Goal: Task Accomplishment & Management: Complete application form

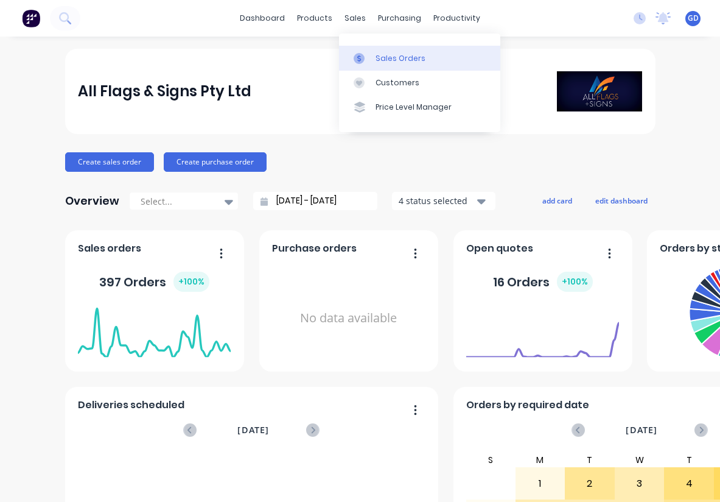
click at [385, 55] on div "Sales Orders" at bounding box center [401, 58] width 50 height 11
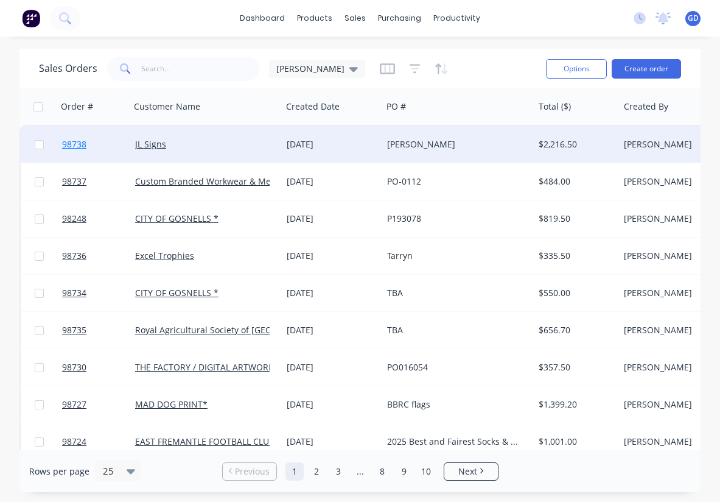
click at [75, 142] on span "98738" at bounding box center [74, 144] width 24 height 12
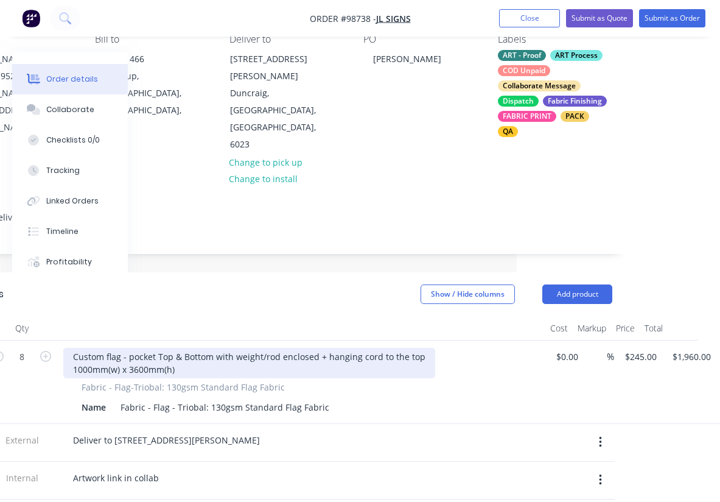
scroll to position [0, 203]
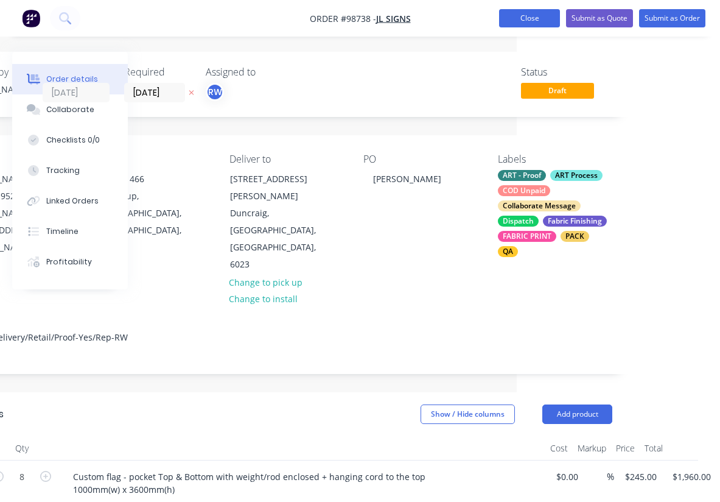
click at [530, 24] on button "Close" at bounding box center [529, 18] width 61 height 18
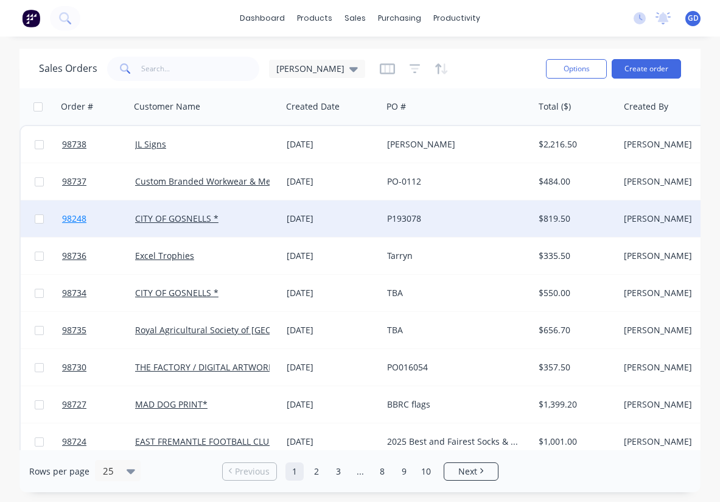
click at [85, 220] on span "98248" at bounding box center [74, 218] width 24 height 12
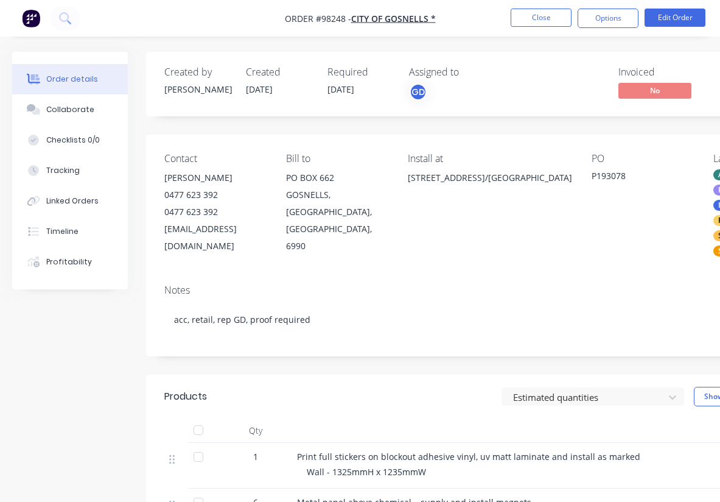
click at [443, 418] on div at bounding box center [535, 430] width 487 height 24
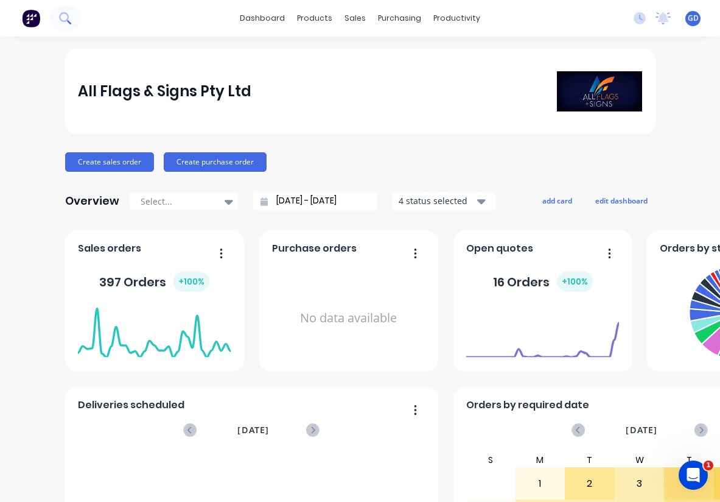
click at [63, 21] on icon at bounding box center [64, 17] width 10 height 10
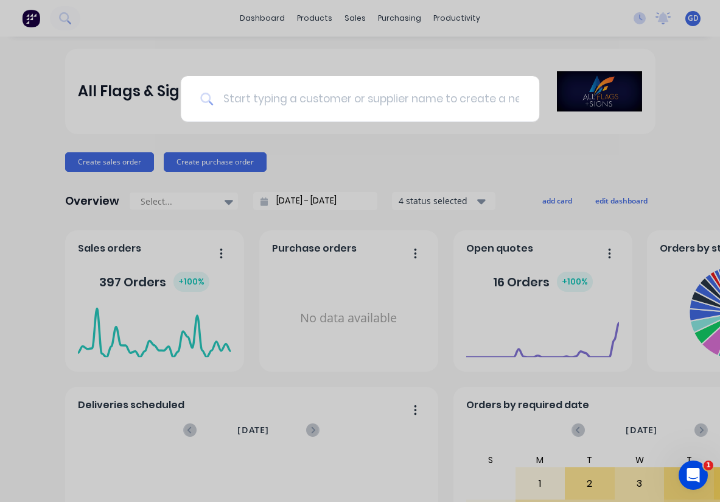
click at [229, 96] on input at bounding box center [366, 99] width 307 height 46
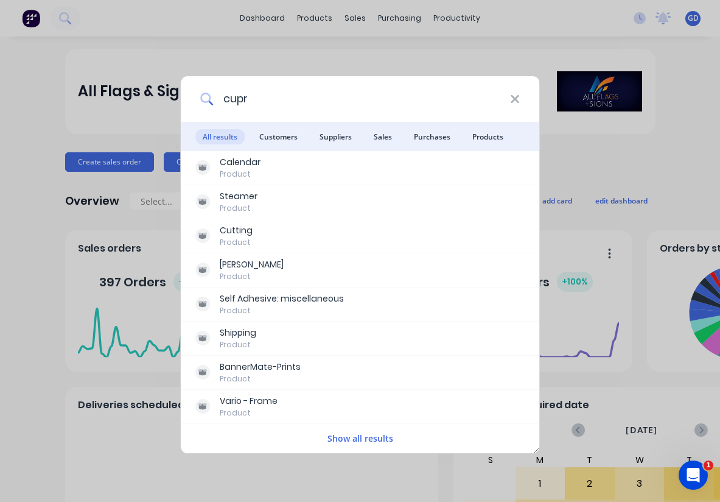
type input "cupra"
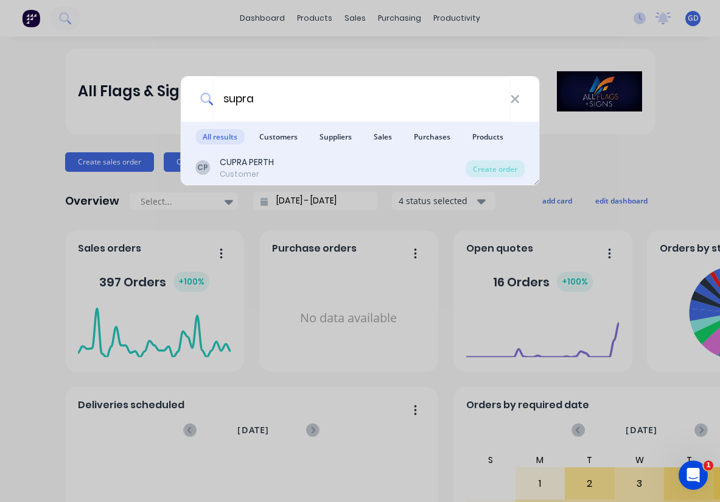
drag, startPoint x: 218, startPoint y: 124, endPoint x: 236, endPoint y: 170, distance: 49.2
click at [236, 170] on div "Customer" at bounding box center [247, 174] width 54 height 11
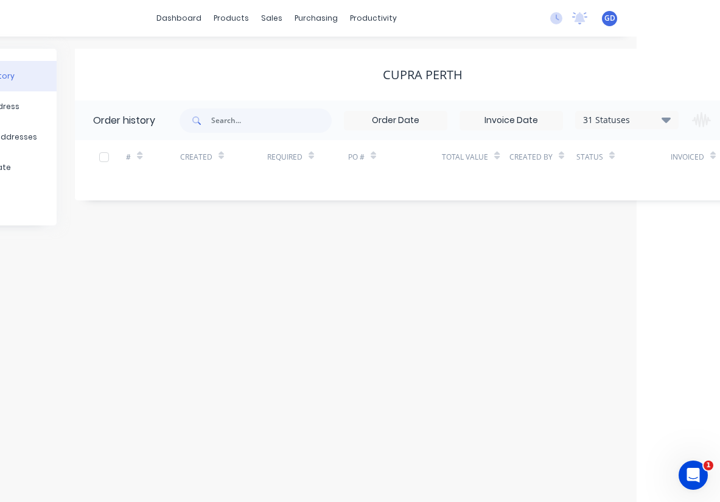
scroll to position [0, 176]
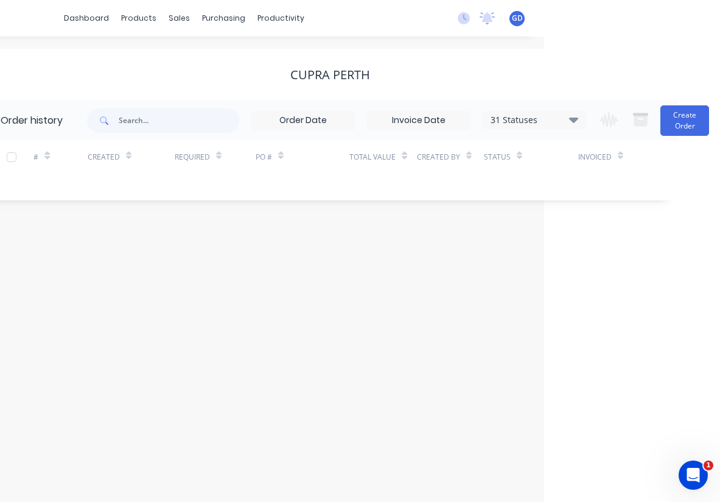
click at [576, 116] on icon at bounding box center [573, 119] width 9 height 15
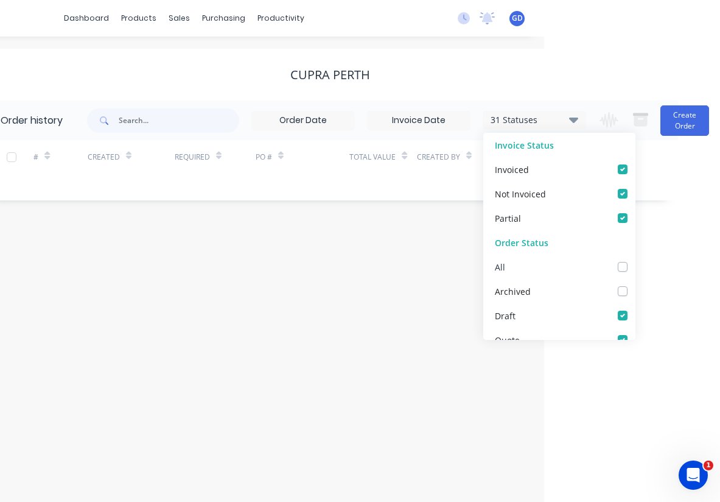
click at [635, 260] on label at bounding box center [635, 260] width 0 height 0
click at [635, 268] on input "checkbox" at bounding box center [640, 266] width 10 height 12
checkbox input "true"
click at [124, 192] on div "Order history 32 Statuses Invoice Status Invoiced Not Invoiced Partial Order St…" at bounding box center [330, 150] width 696 height 100
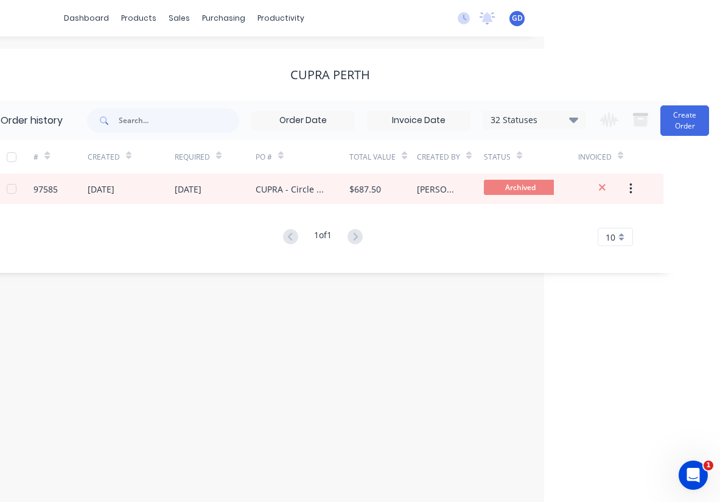
scroll to position [0, 151]
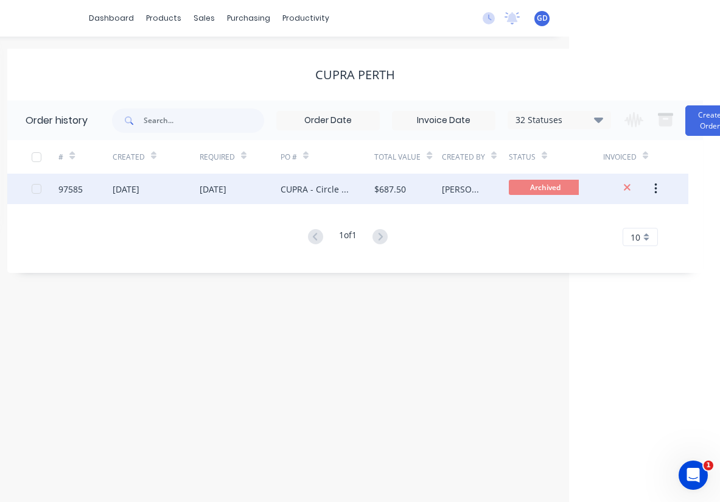
click at [66, 187] on div "97585" at bounding box center [70, 189] width 24 height 13
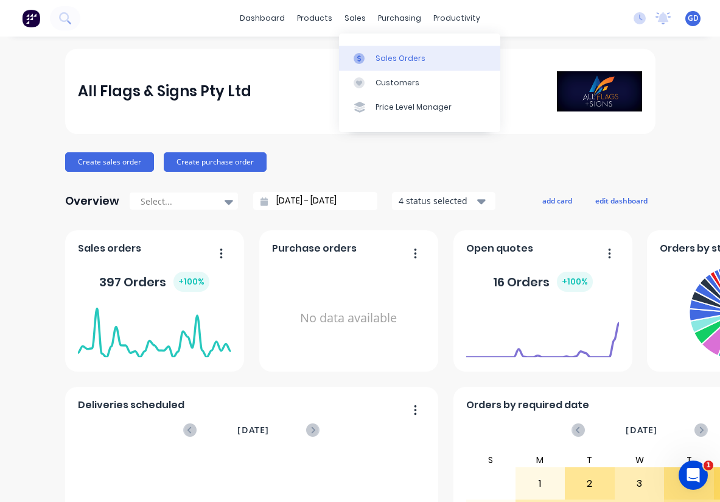
click at [387, 53] on div "Sales Orders" at bounding box center [401, 58] width 50 height 11
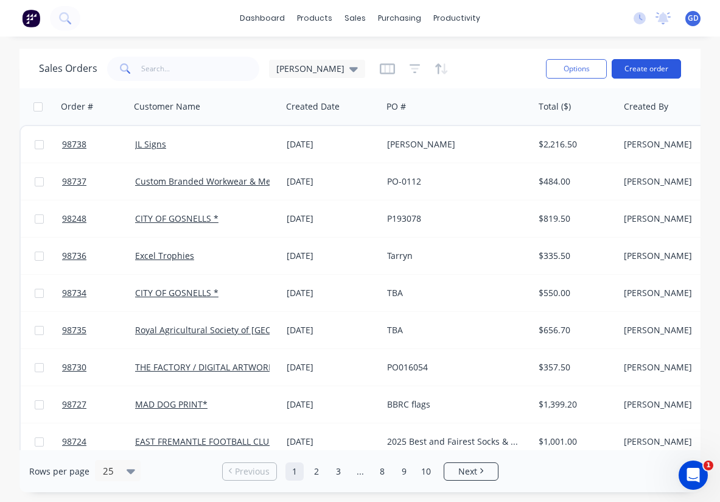
click at [646, 66] on button "Create order" at bounding box center [646, 68] width 69 height 19
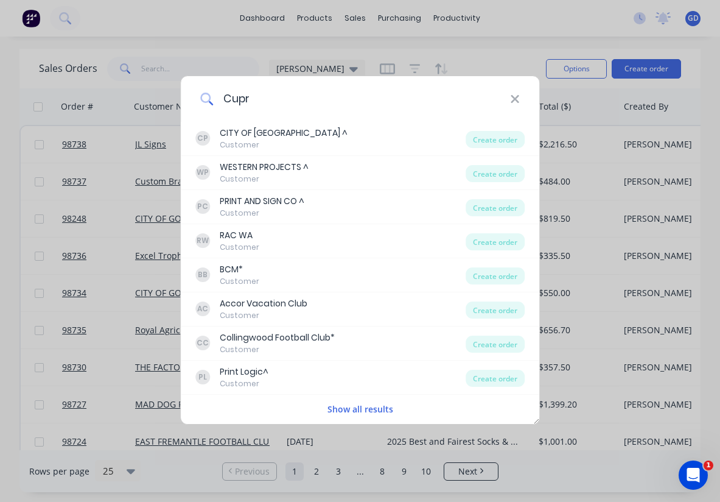
type input "Cupra"
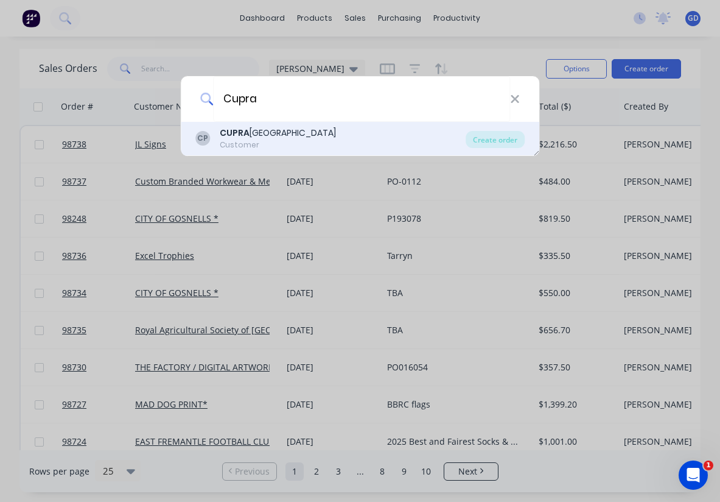
click at [235, 131] on b "CUPRA" at bounding box center [235, 133] width 30 height 12
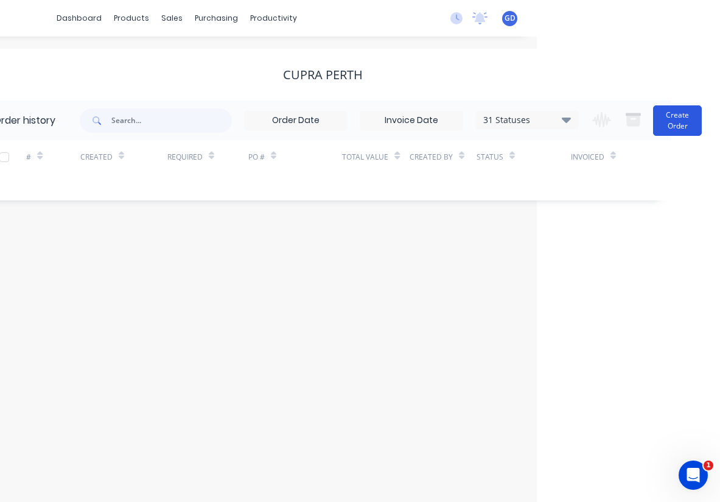
scroll to position [0, 183]
click at [688, 121] on button "Create Order" at bounding box center [677, 120] width 49 height 30
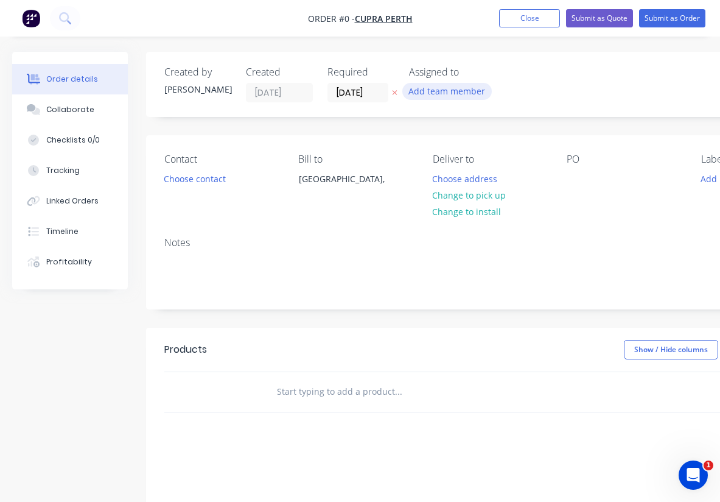
click at [447, 91] on button "Add team member" at bounding box center [446, 91] width 89 height 16
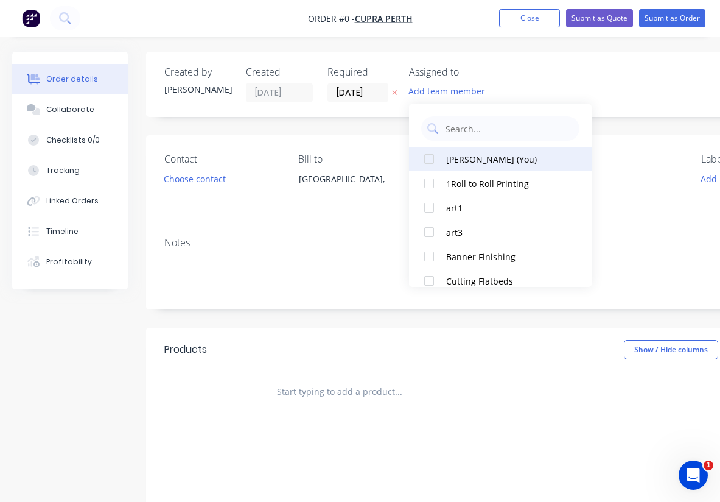
click at [457, 161] on div "Gino Dilello (You)" at bounding box center [507, 159] width 122 height 13
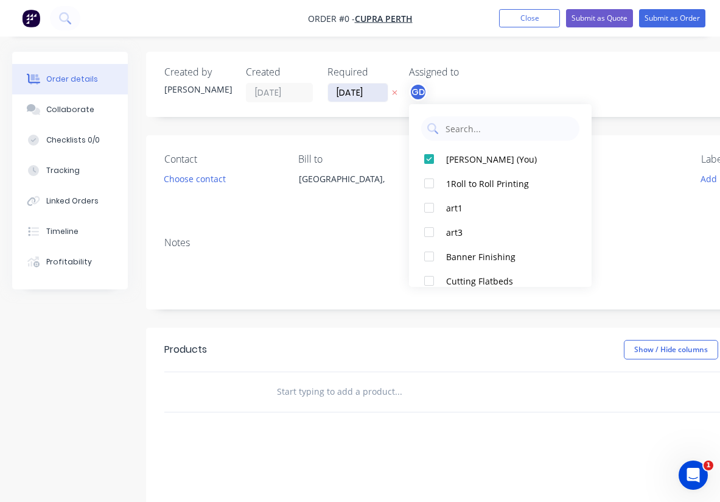
click at [355, 92] on div "Order details Collaborate Checklists 0/0 Tracking Linked Orders Timeline Profit…" at bounding box center [423, 387] width 846 height 671
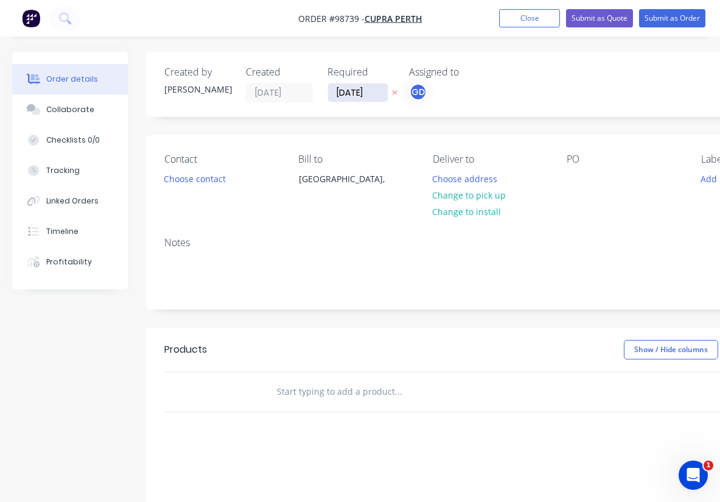
click at [358, 92] on input "25/09/25" at bounding box center [358, 92] width 60 height 18
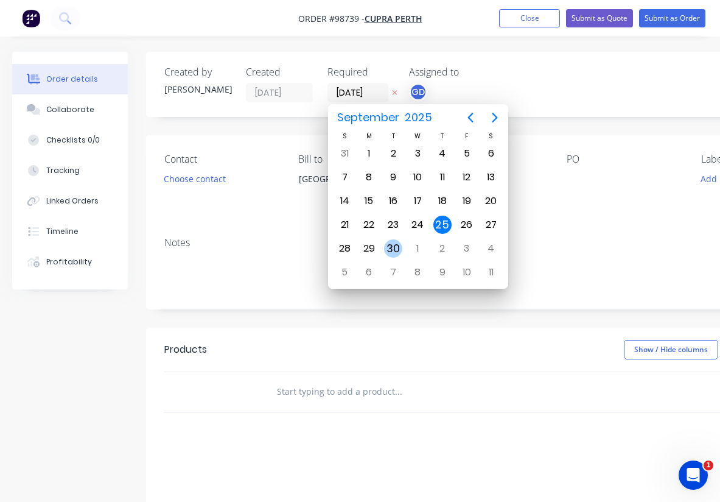
click at [397, 251] on div "30" at bounding box center [393, 248] width 18 height 18
type input "30/09/25"
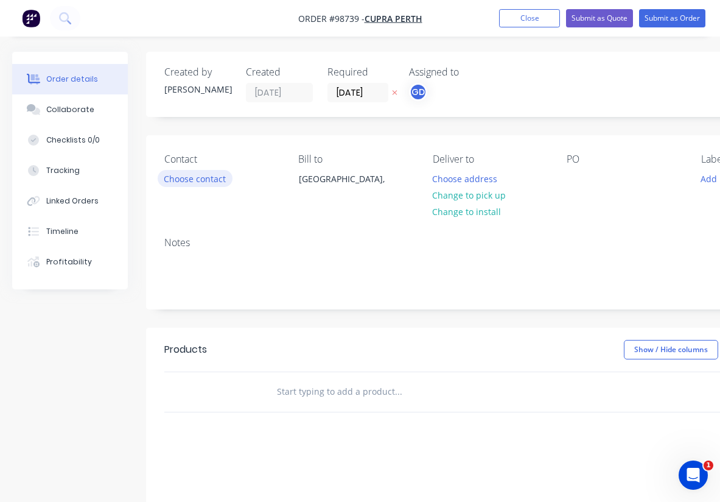
click at [199, 181] on button "Choose contact" at bounding box center [195, 178] width 75 height 16
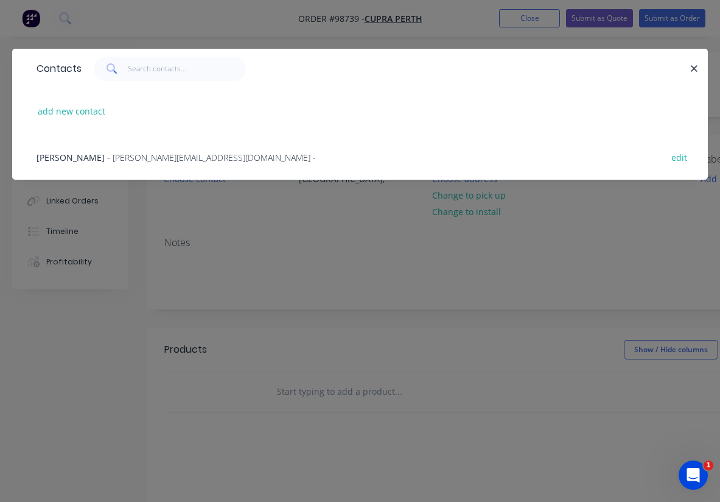
click at [95, 156] on span "[PERSON_NAME]" at bounding box center [71, 158] width 68 height 12
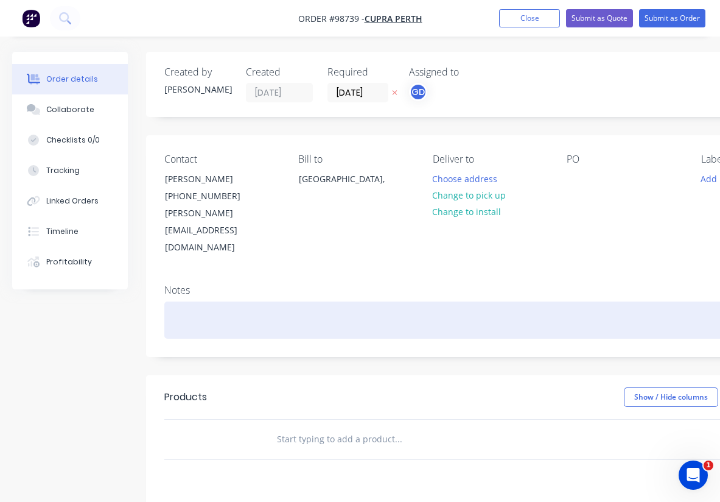
click at [189, 301] on div at bounding box center [489, 319] width 651 height 37
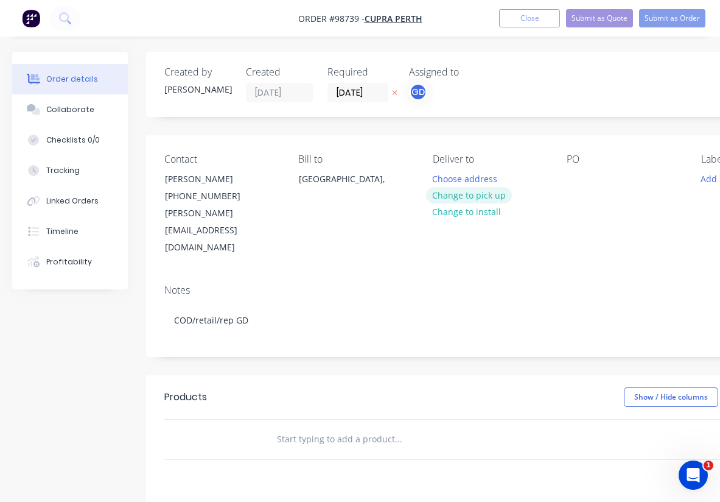
click at [480, 193] on button "Change to pick up" at bounding box center [469, 195] width 86 height 16
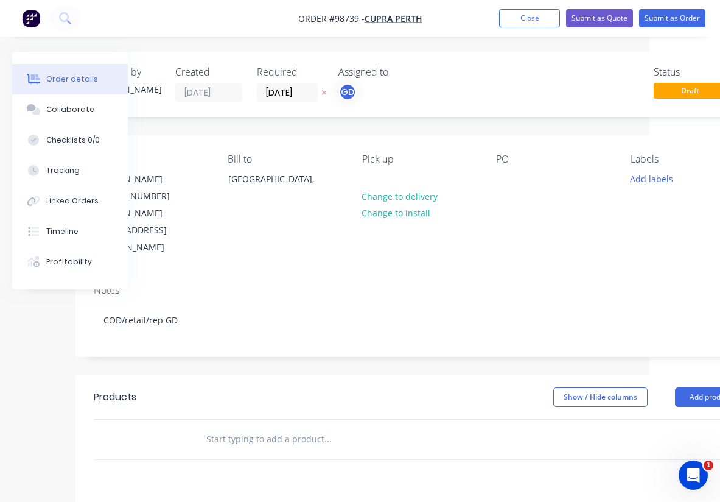
scroll to position [0, 71]
click at [506, 186] on div at bounding box center [504, 179] width 19 height 18
click at [530, 227] on div "Contact Bridgette Maxted (08) 9351 4500 bridgette@cupraperth.com.au Bill to Aus…" at bounding box center [419, 204] width 688 height 139
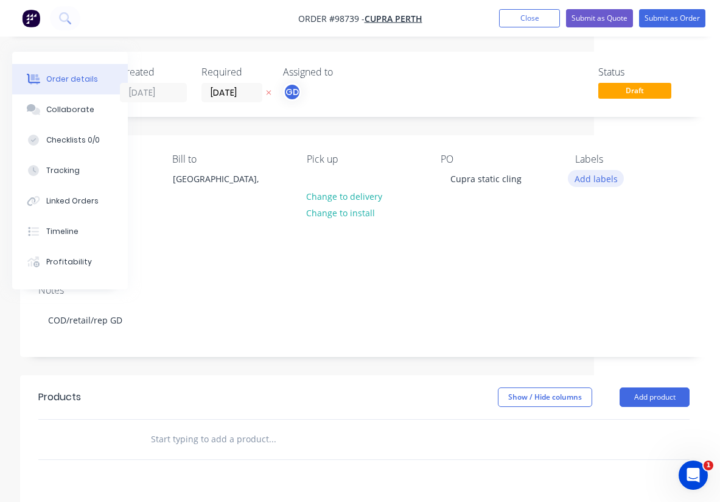
click at [603, 179] on button "Add labels" at bounding box center [596, 178] width 56 height 16
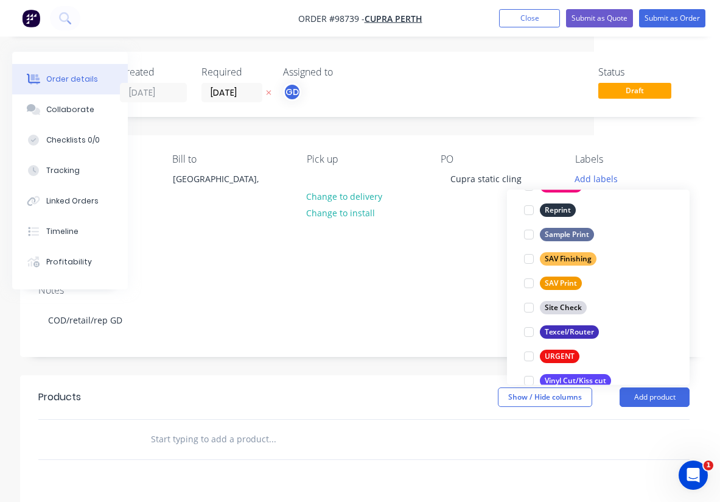
scroll to position [568, 0]
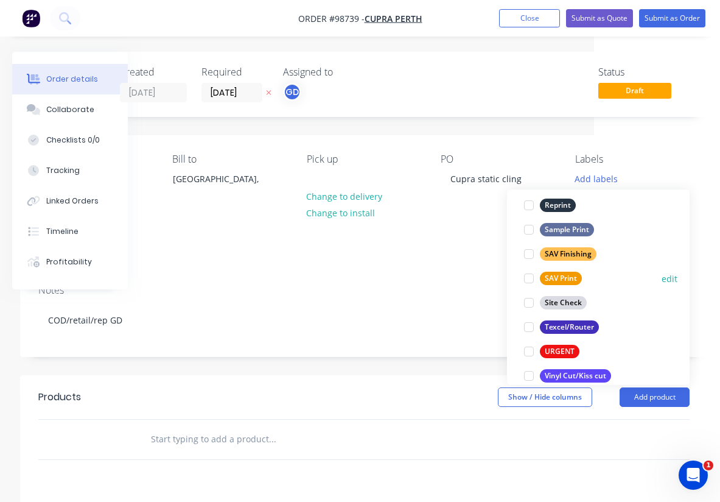
click at [566, 281] on div "SAV Print" at bounding box center [561, 278] width 42 height 13
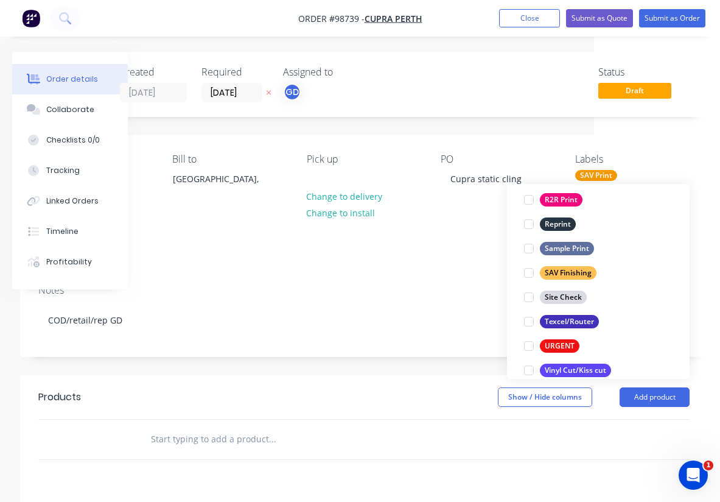
click at [423, 284] on div "Notes" at bounding box center [363, 290] width 651 height 12
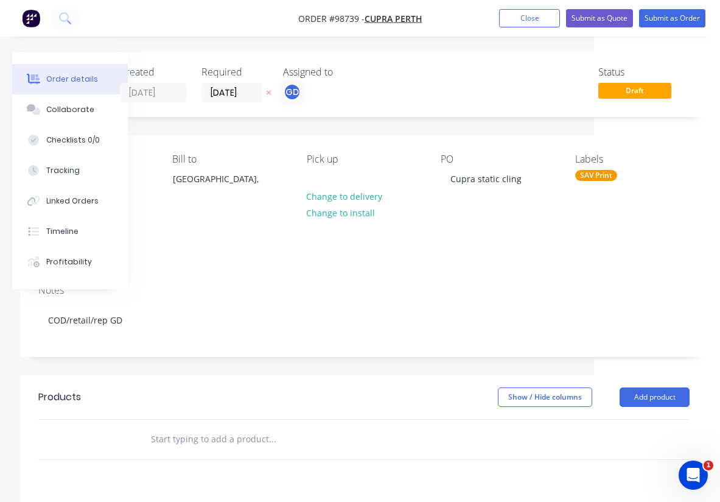
click at [606, 173] on div "SAV Print" at bounding box center [596, 175] width 42 height 11
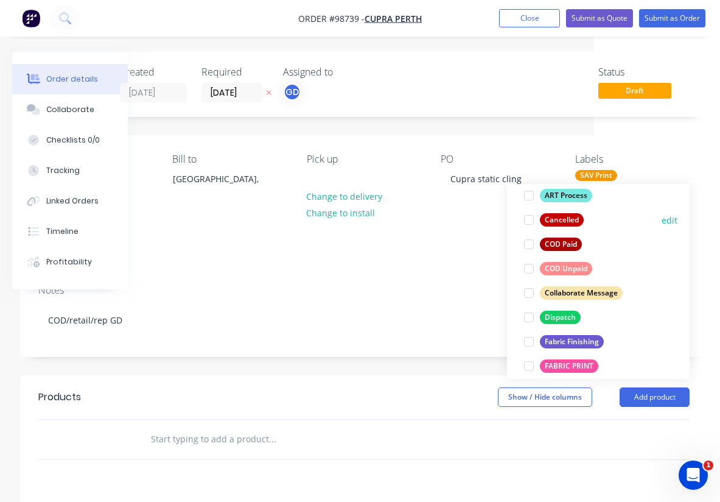
scroll to position [136, 0]
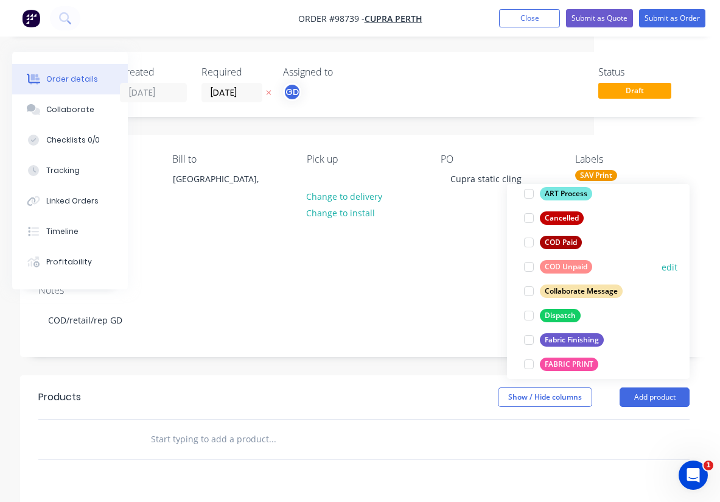
click at [576, 267] on div "COD Unpaid" at bounding box center [566, 266] width 52 height 13
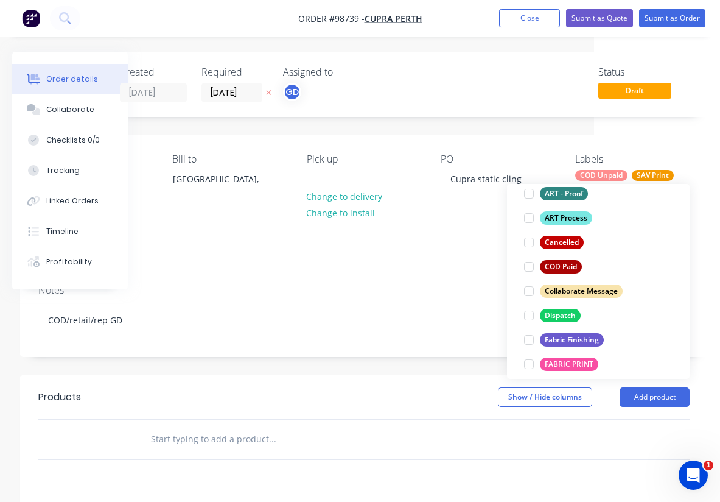
click at [407, 275] on div "Notes COD/retail/rep GD" at bounding box center [364, 316] width 688 height 82
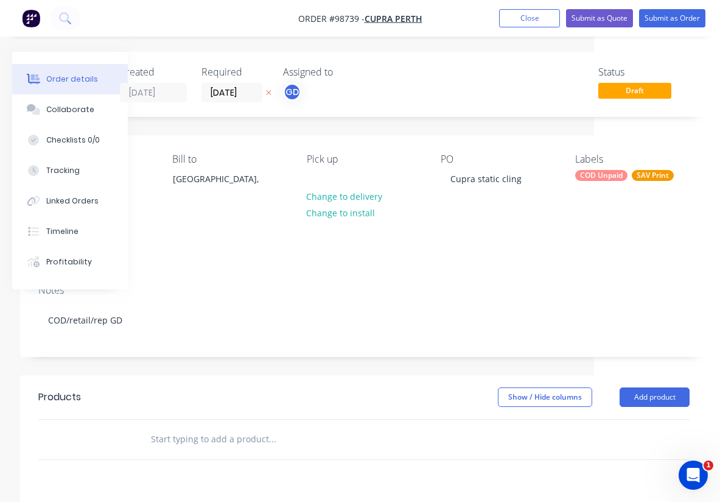
click at [189, 427] on input "text" at bounding box center [271, 439] width 243 height 24
paste input "1 x static cling – jelly fish Approx. 1200x400mm"
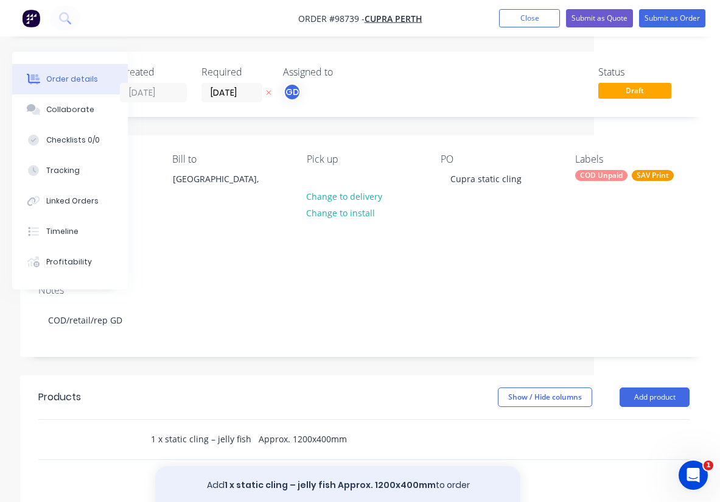
type input "1 x static cling – jelly fish Approx. 1200x400mm"
click at [299, 466] on button "Add 1 x static cling – jelly fish Approx. 1200x400mm to order" at bounding box center [337, 485] width 365 height 39
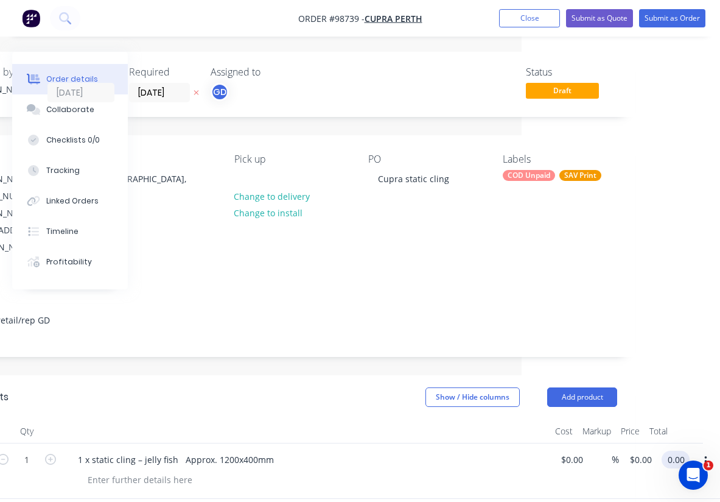
scroll to position [0, 198]
click at [683, 450] on input "0.00" at bounding box center [677, 459] width 23 height 18
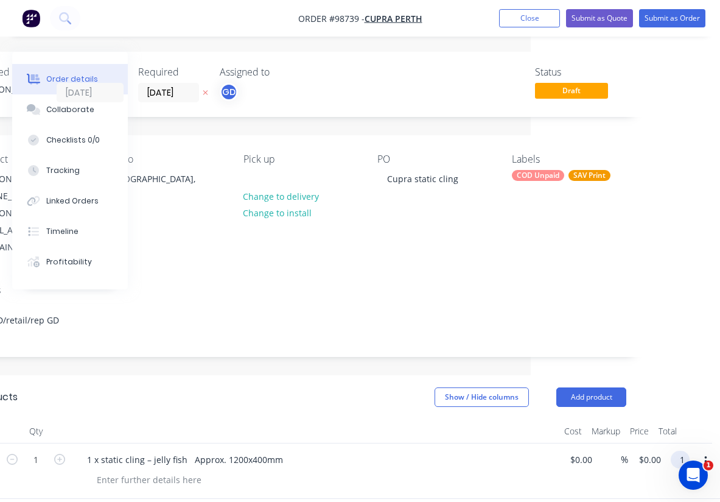
scroll to position [0, 189]
type input "$150.00"
click at [340, 387] on div "Show / Hide columns Add product" at bounding box center [369, 396] width 513 height 19
click at [258, 174] on div at bounding box center [252, 179] width 19 height 18
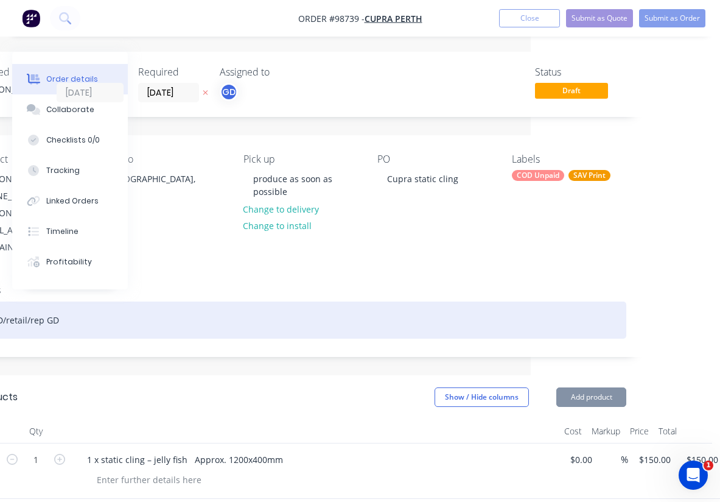
click at [323, 301] on div "COD/retail/rep GD" at bounding box center [300, 319] width 651 height 37
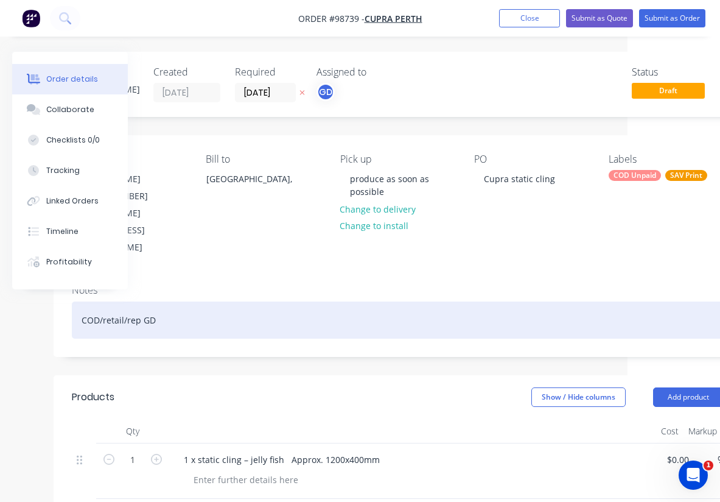
scroll to position [0, 0]
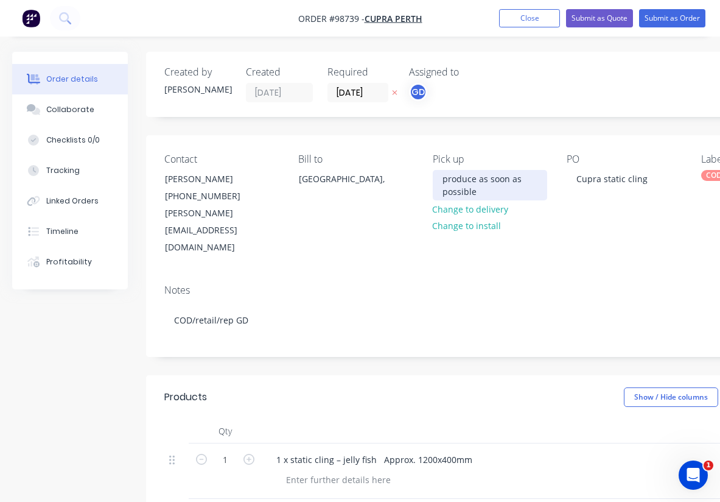
click at [488, 194] on div "produce as soon as possible" at bounding box center [490, 185] width 114 height 30
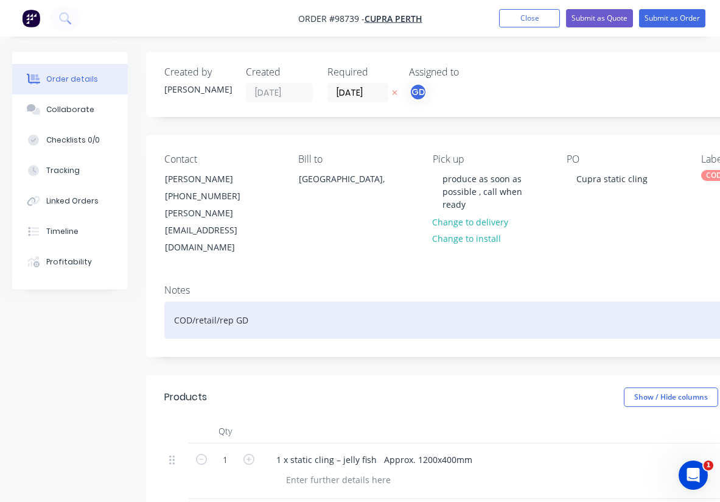
click at [486, 301] on div "COD/retail/rep GD" at bounding box center [489, 319] width 651 height 37
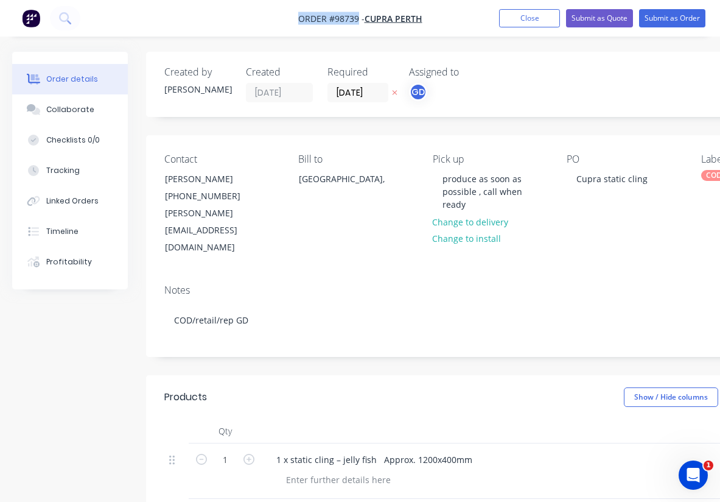
drag, startPoint x: 287, startPoint y: 18, endPoint x: 359, endPoint y: 18, distance: 72.4
click at [359, 18] on nav "Order #98739 - CUPRA PERTH Add product Close Submit as Quote Submit as Order" at bounding box center [360, 18] width 720 height 37
copy span "Order #98739"
click at [532, 18] on button "Close" at bounding box center [529, 18] width 61 height 18
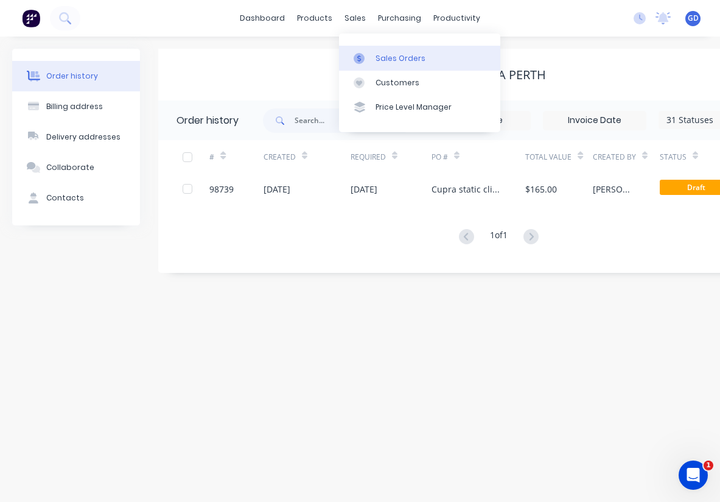
click at [384, 51] on link "Sales Orders" at bounding box center [419, 58] width 161 height 24
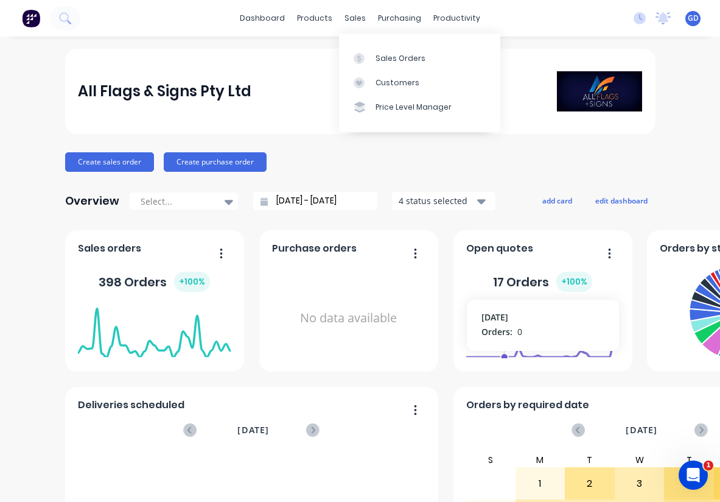
click at [379, 44] on div "Sales Orders Customers Price Level Manager" at bounding box center [419, 82] width 161 height 98
click at [388, 54] on div "Sales Orders" at bounding box center [401, 58] width 50 height 11
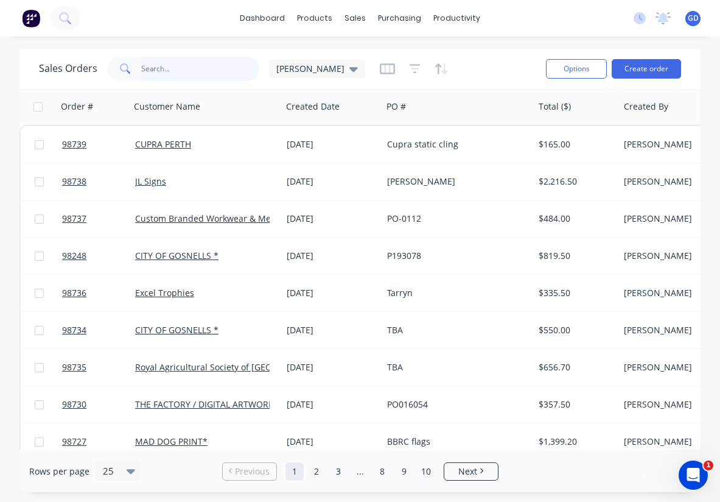
click at [175, 67] on input "text" at bounding box center [200, 69] width 119 height 24
type input "[PERSON_NAME]"
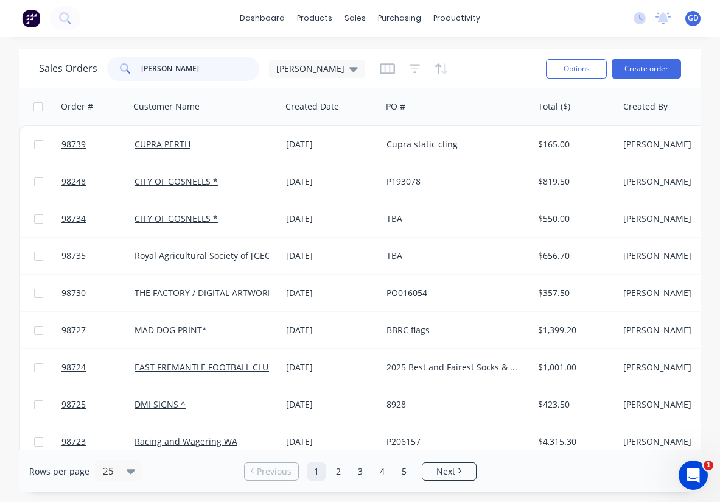
scroll to position [0, 1]
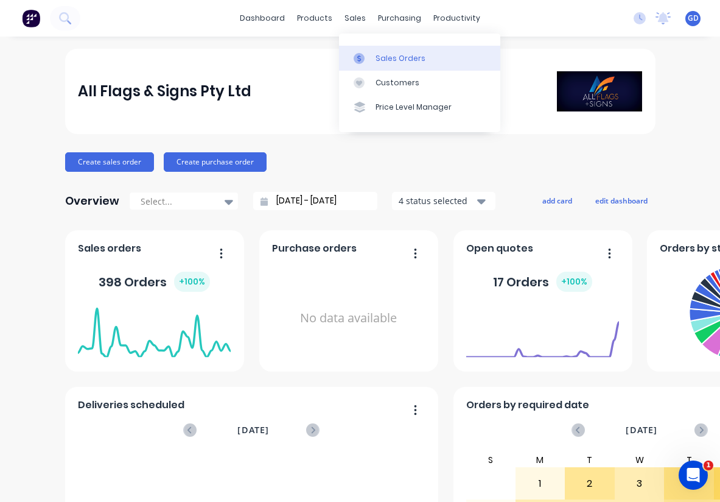
click at [392, 57] on div "Sales Orders" at bounding box center [401, 58] width 50 height 11
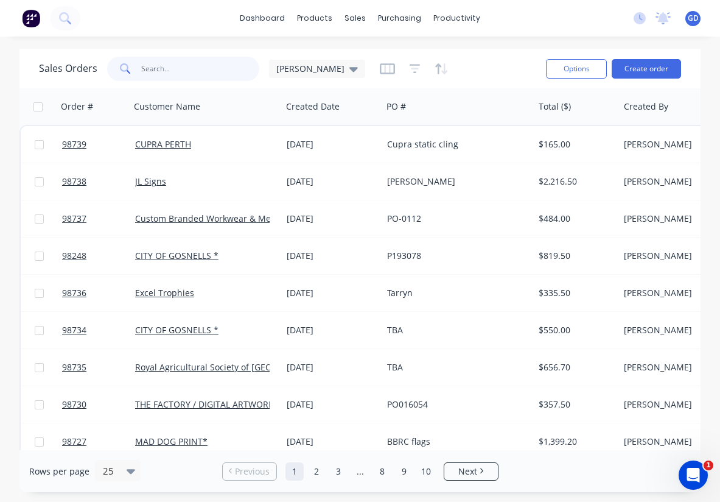
click at [153, 70] on input "text" at bounding box center [200, 69] width 119 height 24
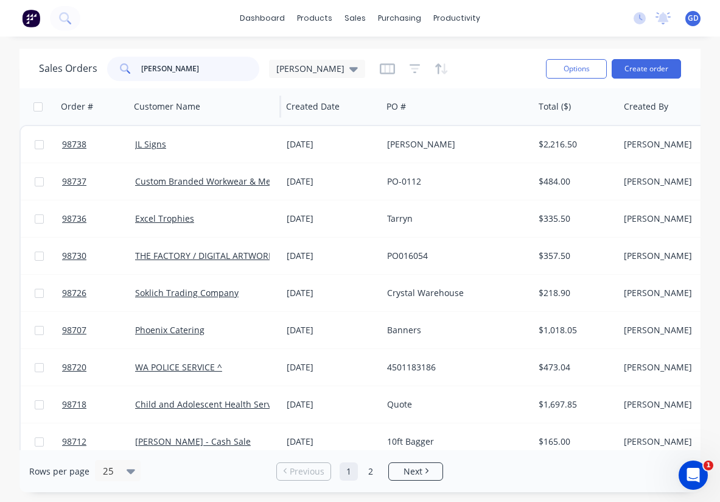
type input "Natasha"
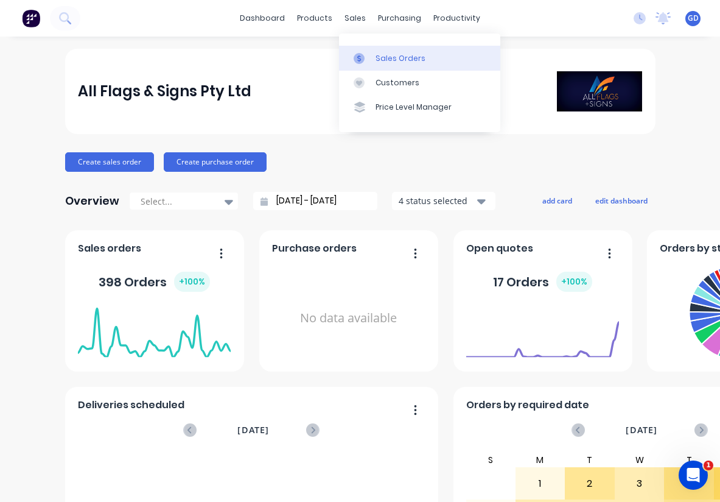
click at [394, 62] on div "Sales Orders" at bounding box center [401, 58] width 50 height 11
click at [386, 57] on div "Sales Orders" at bounding box center [401, 58] width 50 height 11
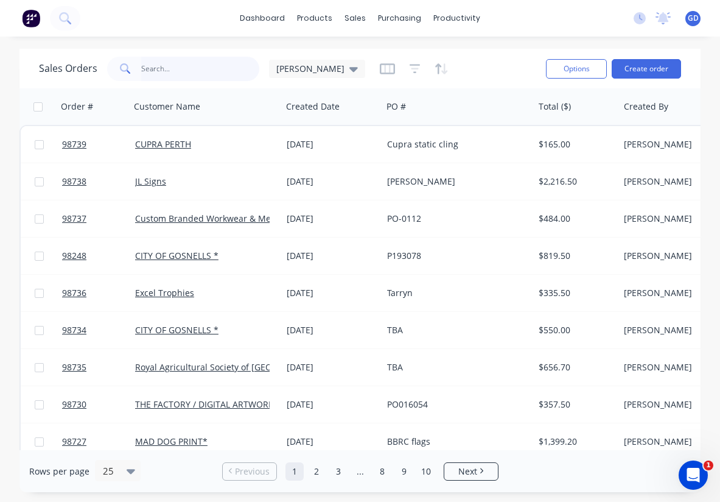
click at [155, 77] on input "text" at bounding box center [200, 69] width 119 height 24
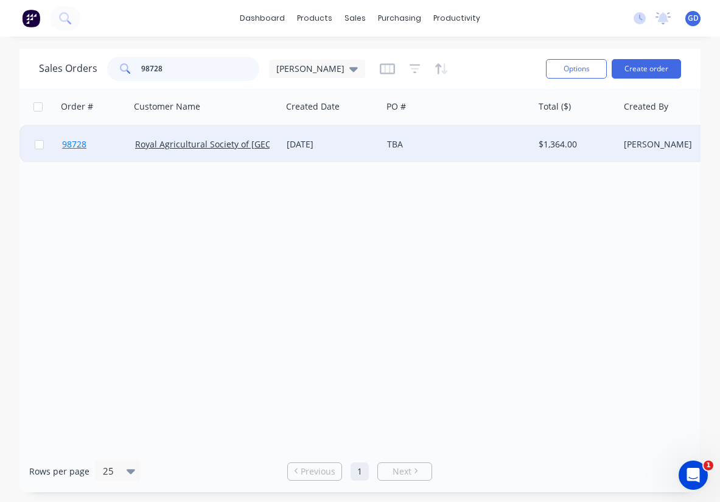
type input "98728"
click at [71, 145] on span "98728" at bounding box center [74, 144] width 24 height 12
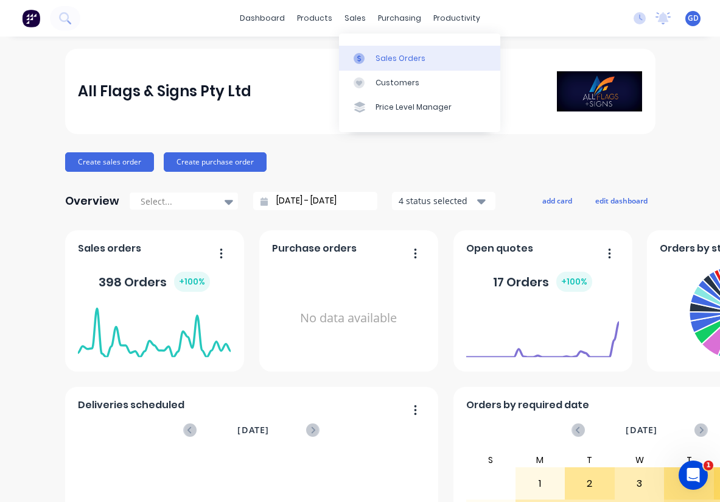
click at [385, 60] on div "Sales Orders" at bounding box center [401, 58] width 50 height 11
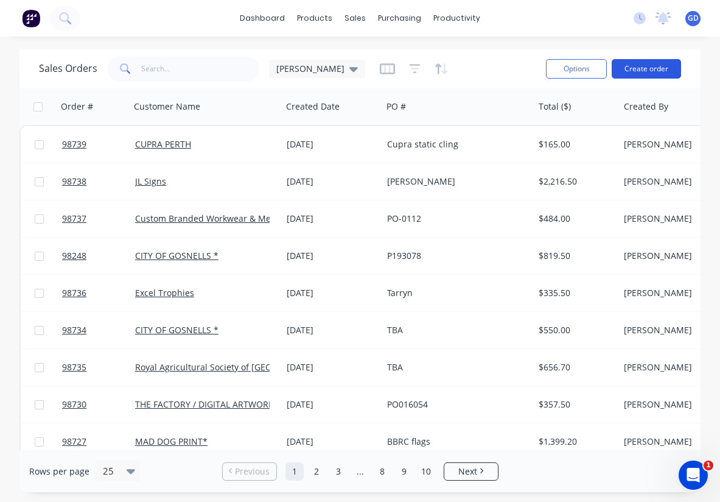
click at [654, 65] on button "Create order" at bounding box center [646, 68] width 69 height 19
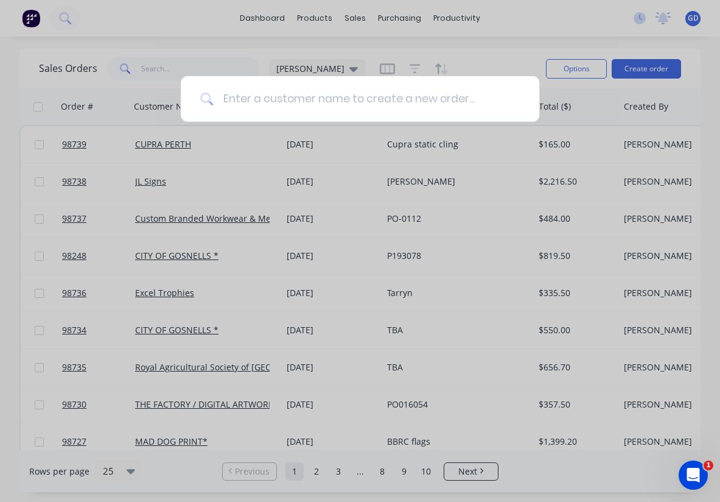
click at [352, 99] on input at bounding box center [366, 99] width 307 height 46
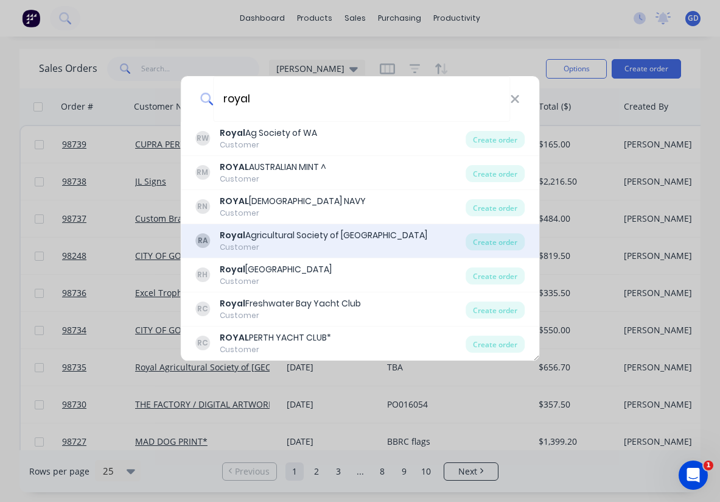
type input "royal"
click at [323, 240] on div "Royal Agricultural Society of [GEOGRAPHIC_DATA]" at bounding box center [324, 235] width 208 height 13
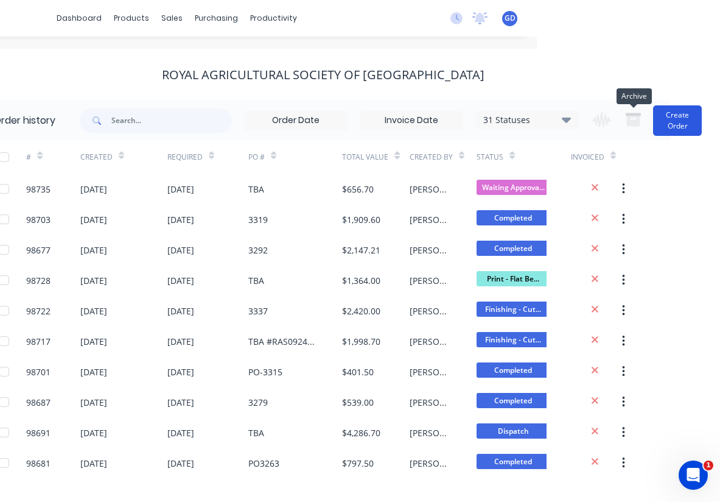
scroll to position [0, 183]
click at [668, 120] on button "Create Order" at bounding box center [677, 120] width 49 height 30
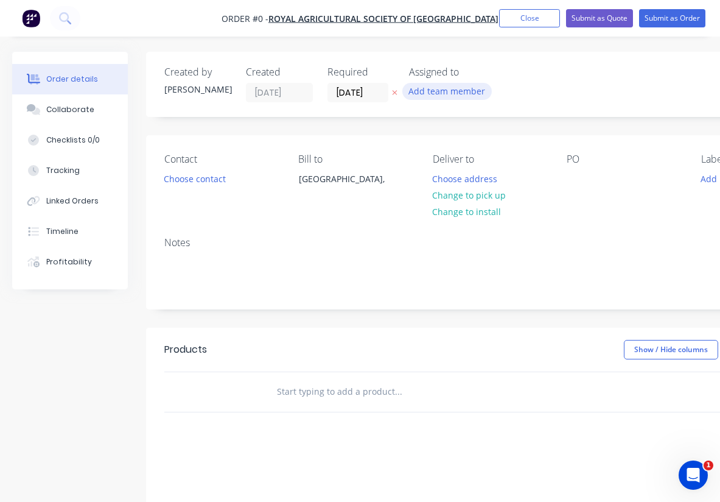
click at [451, 91] on button "Add team member" at bounding box center [446, 91] width 89 height 16
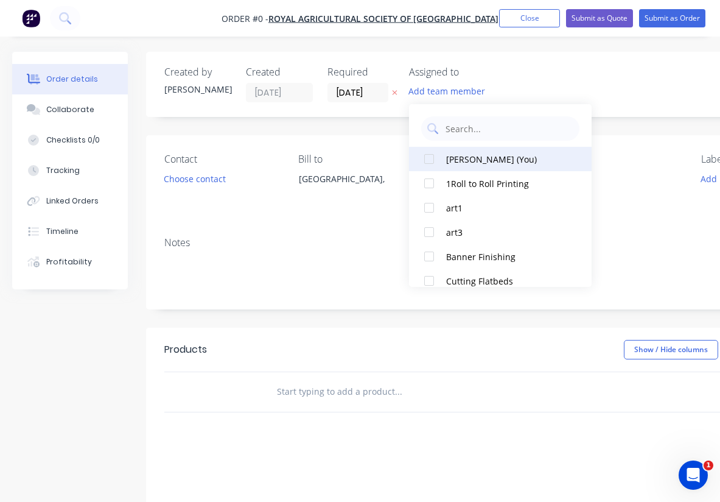
click at [429, 156] on div at bounding box center [429, 159] width 24 height 24
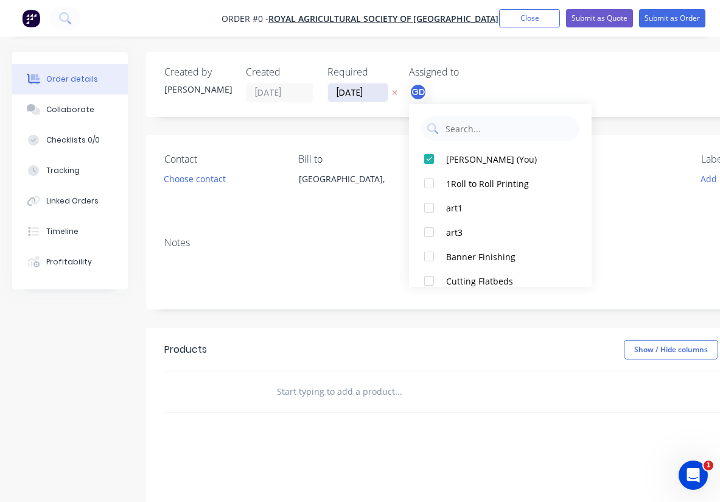
click at [349, 89] on div "Order details Collaborate Checklists 0/0 Tracking Linked Orders Timeline Profit…" at bounding box center [423, 387] width 846 height 671
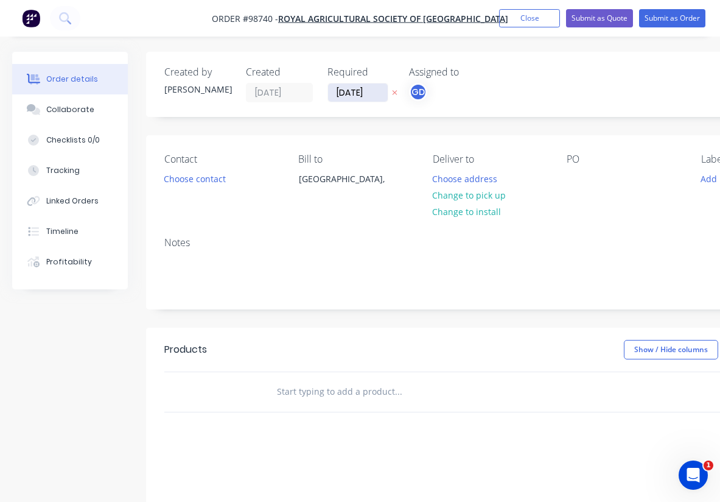
click at [351, 95] on input "[DATE]" at bounding box center [358, 92] width 60 height 18
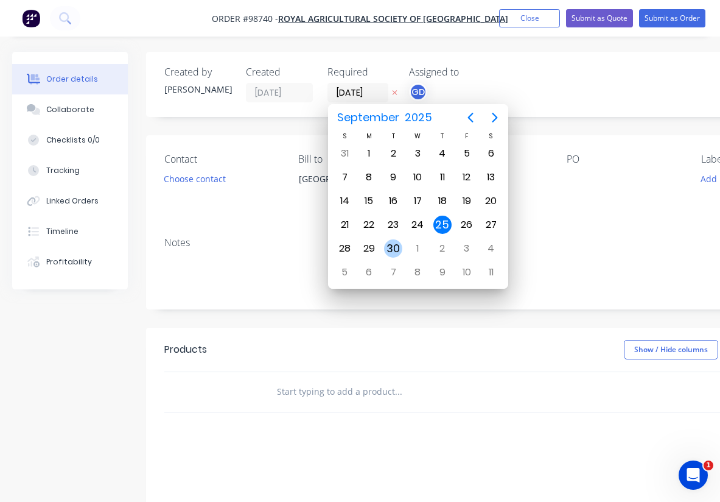
click at [391, 248] on div "30" at bounding box center [393, 248] width 18 height 18
type input "[DATE]"
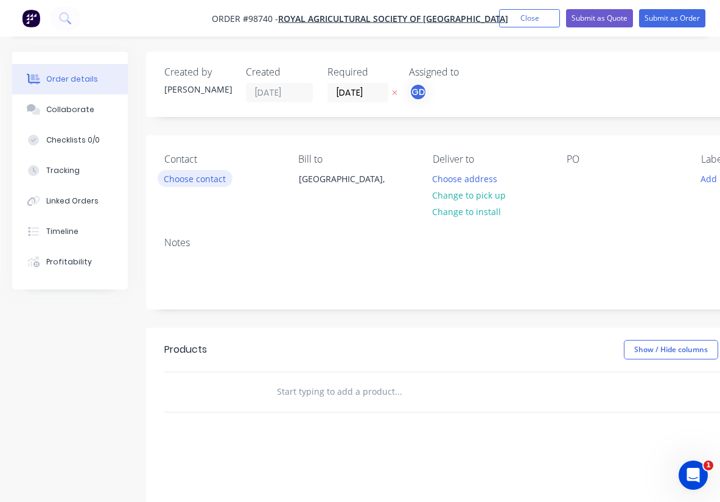
click at [184, 186] on button "Choose contact" at bounding box center [195, 178] width 75 height 16
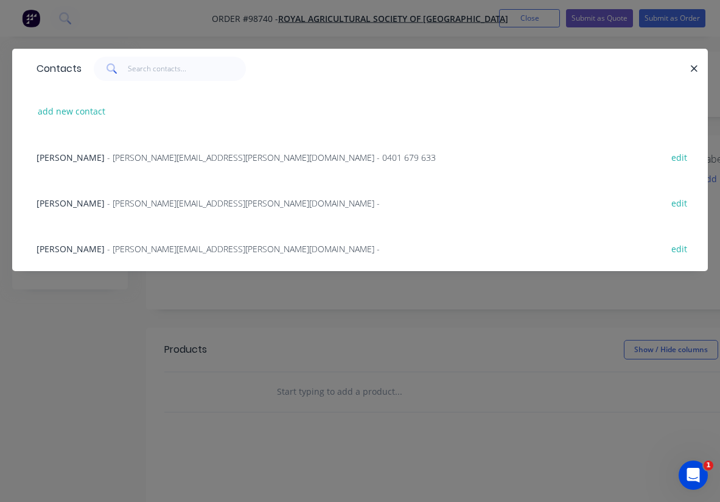
click at [61, 152] on span "[PERSON_NAME]" at bounding box center [71, 158] width 68 height 12
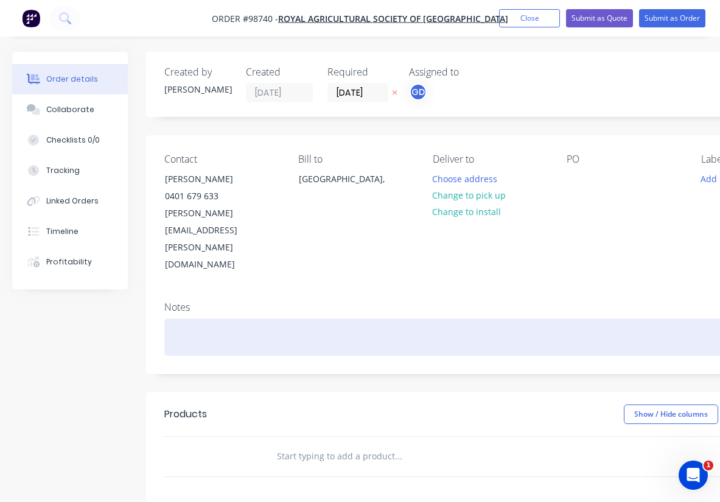
click at [188, 318] on div at bounding box center [489, 336] width 651 height 37
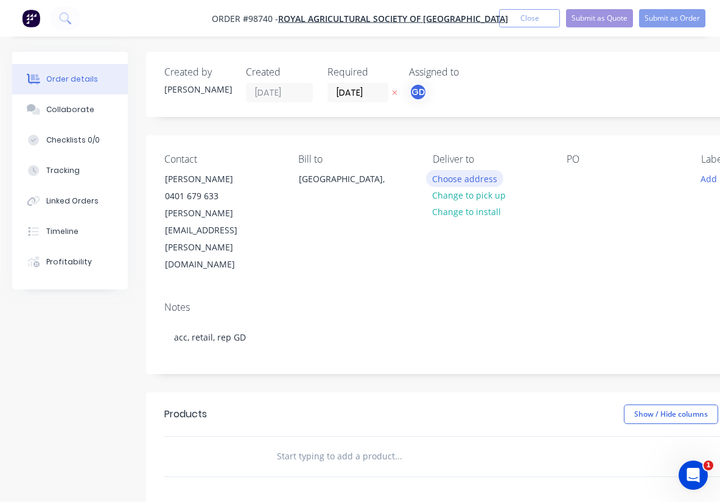
click at [460, 183] on button "Choose address" at bounding box center [465, 178] width 78 height 16
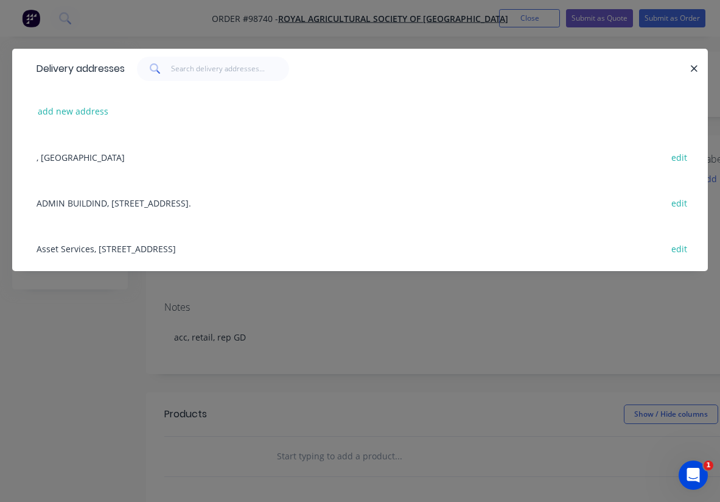
click at [96, 256] on div "Asset Services, [STREET_ADDRESS] edit" at bounding box center [359, 248] width 659 height 46
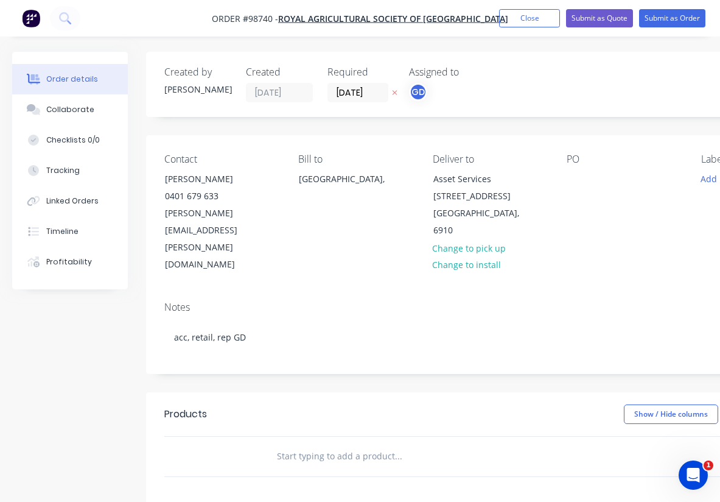
click at [582, 188] on div "PO" at bounding box center [624, 213] width 114 height 120
click at [580, 183] on div at bounding box center [576, 179] width 19 height 18
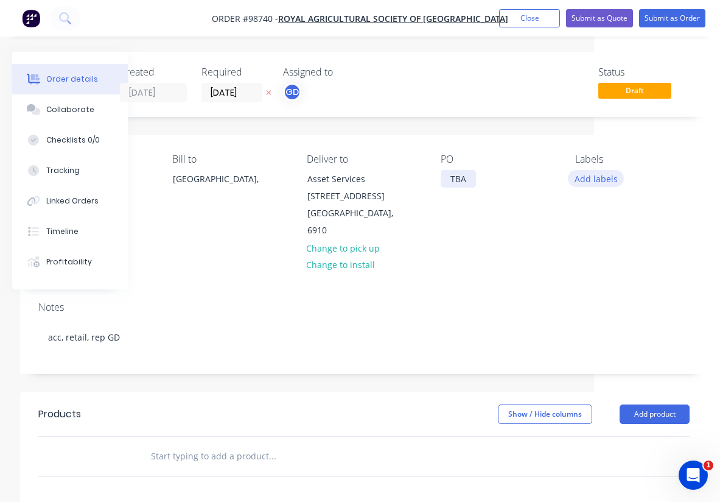
scroll to position [0, 126]
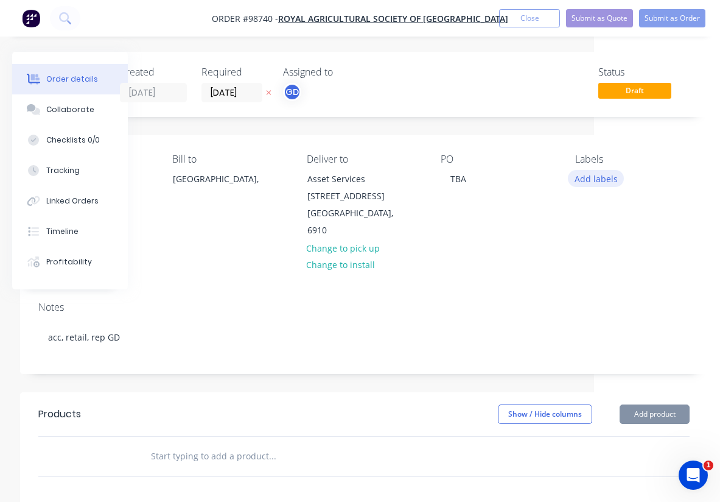
click at [596, 178] on button "Add labels" at bounding box center [596, 178] width 56 height 16
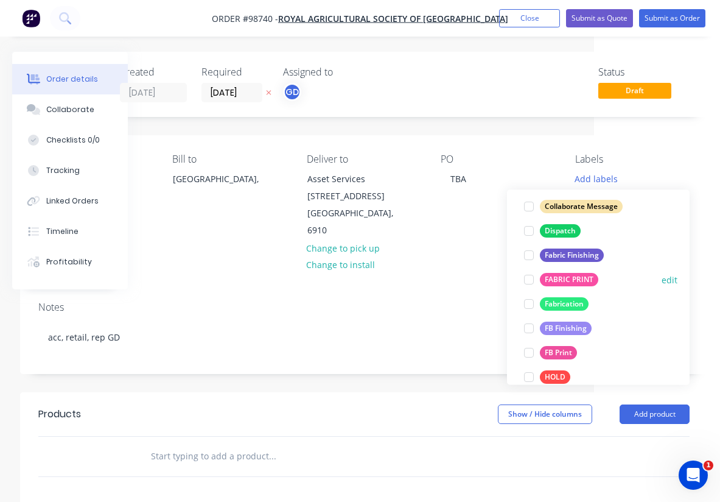
scroll to position [213, 0]
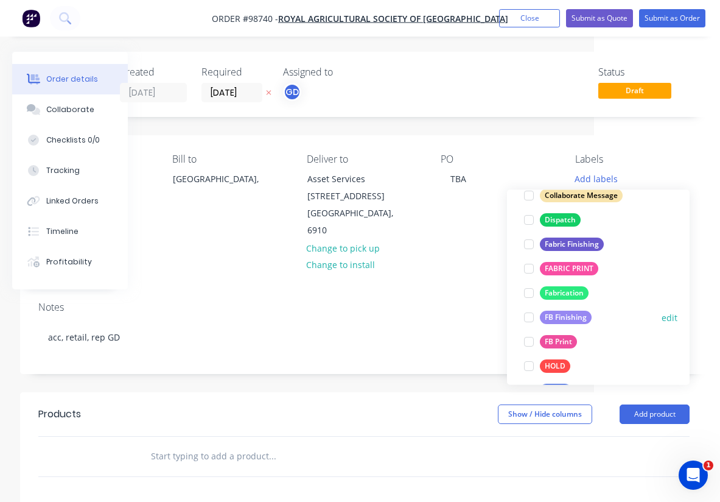
click at [580, 311] on div "FB Finishing" at bounding box center [566, 317] width 52 height 13
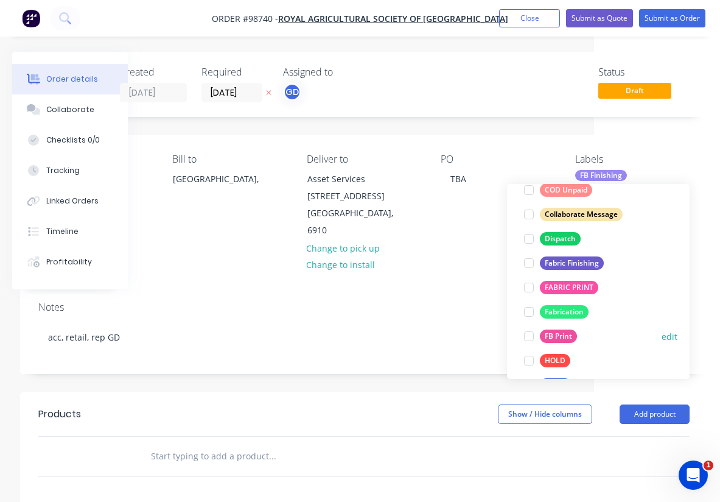
click at [567, 335] on div "FB Print" at bounding box center [558, 335] width 37 height 13
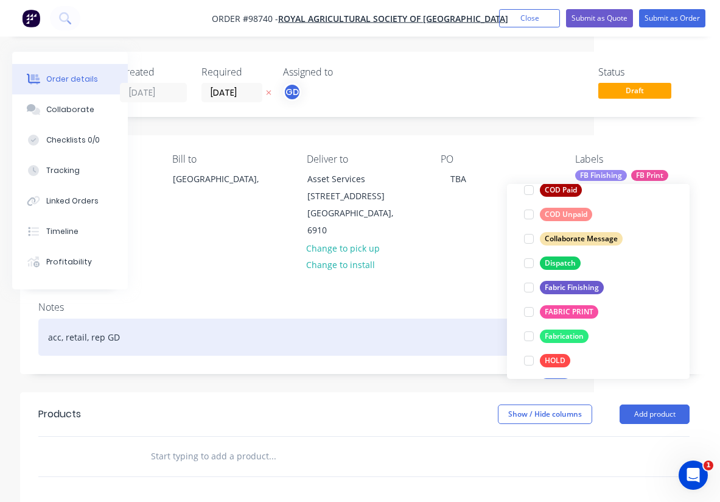
click at [439, 318] on div "acc, retail, rep GD" at bounding box center [363, 336] width 651 height 37
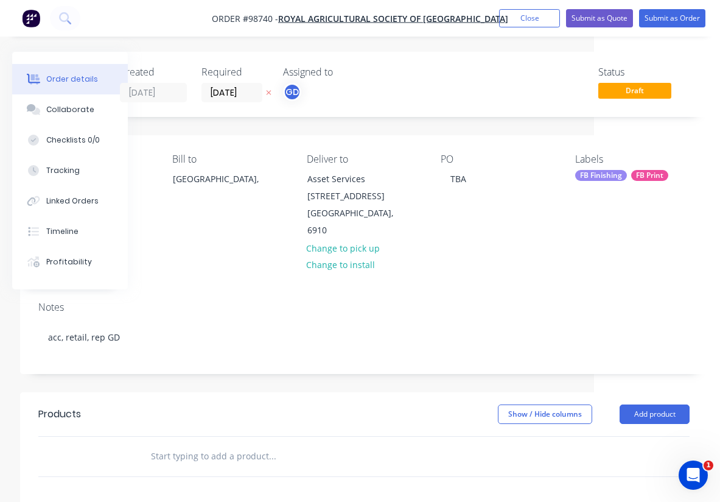
click at [234, 444] on input "text" at bounding box center [271, 456] width 243 height 24
paste input "8 x 5mm A1 corfeflute"
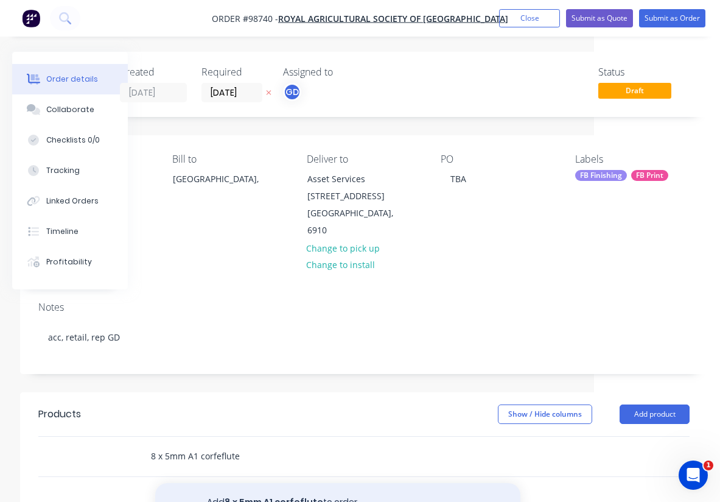
type input "8 x 5mm A1 corfeflute"
click at [295, 483] on button "Add 8 x 5mm A1 corfeflute to order" at bounding box center [337, 502] width 365 height 39
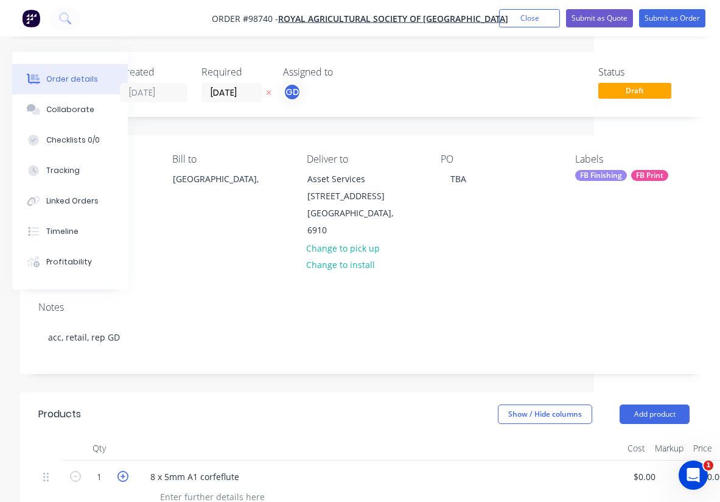
click at [122, 470] on icon "button" at bounding box center [122, 475] width 11 height 11
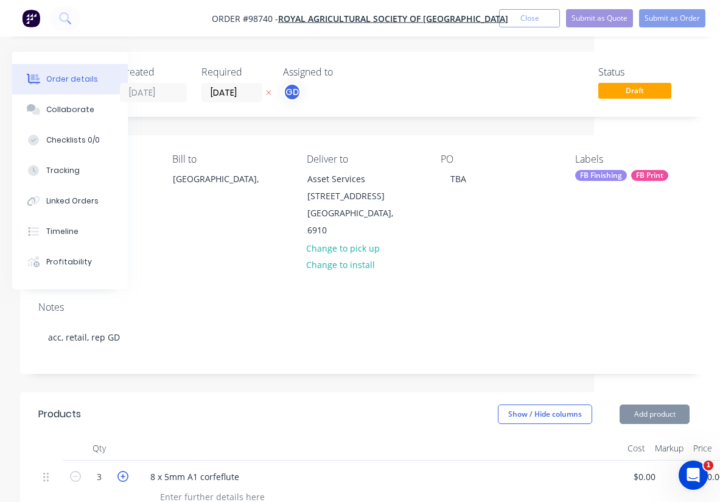
click at [122, 470] on icon "button" at bounding box center [122, 475] width 11 height 11
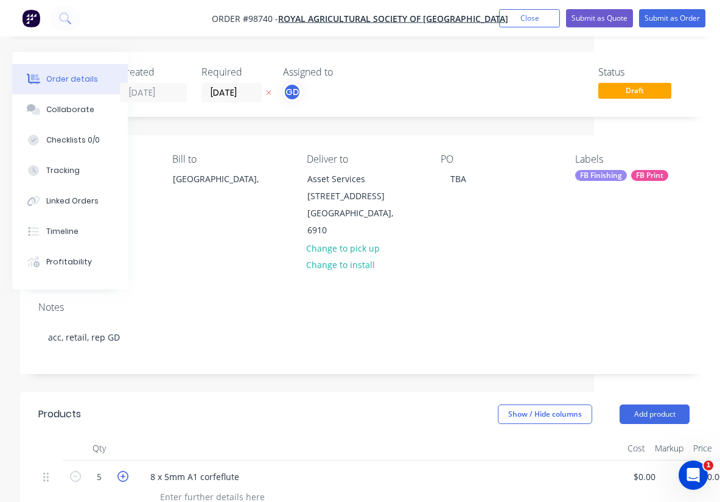
click at [122, 470] on icon "button" at bounding box center [122, 475] width 11 height 11
type input "8"
click at [197, 392] on header "Products Show / Hide columns Add product" at bounding box center [364, 414] width 688 height 44
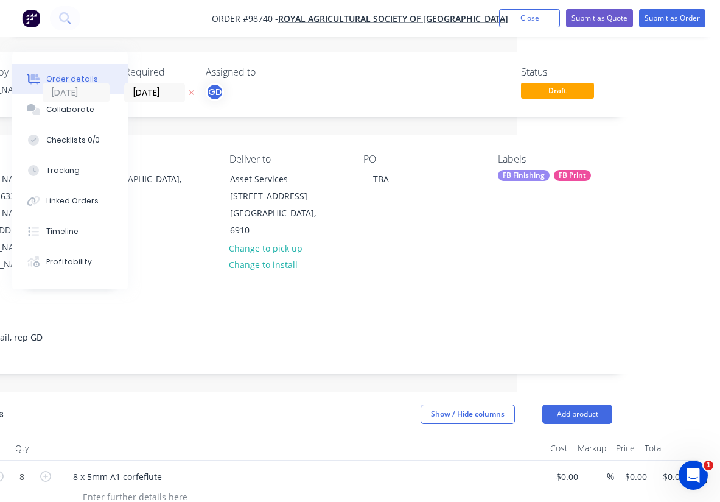
scroll to position [0, 203]
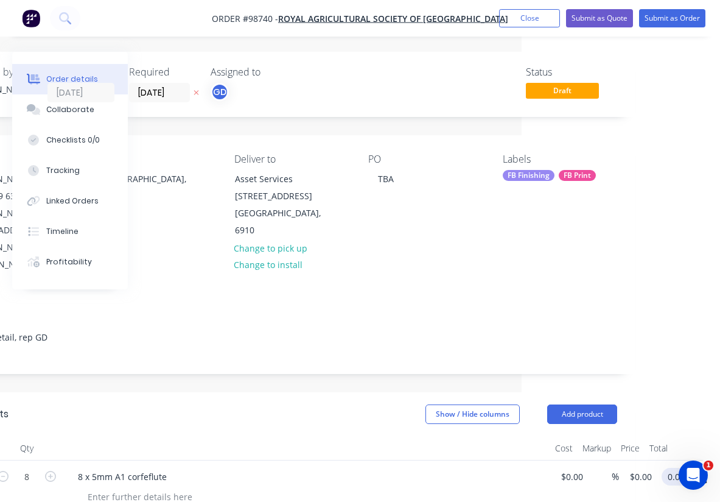
click at [679, 467] on input "0.00" at bounding box center [677, 476] width 23 height 18
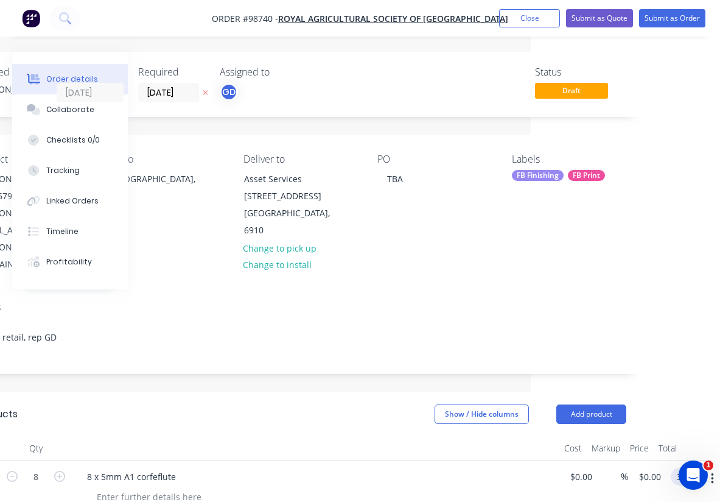
type input "$375.00"
type input "$46.875"
click at [361, 404] on div "Show / Hide columns Add product" at bounding box center [369, 413] width 513 height 19
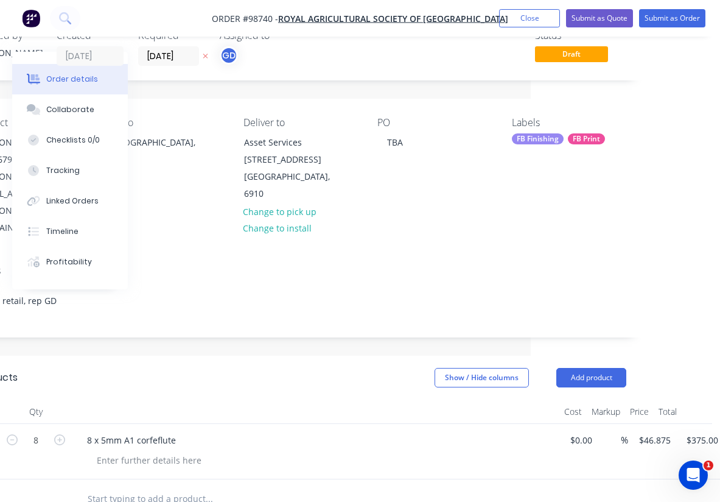
scroll to position [55, 187]
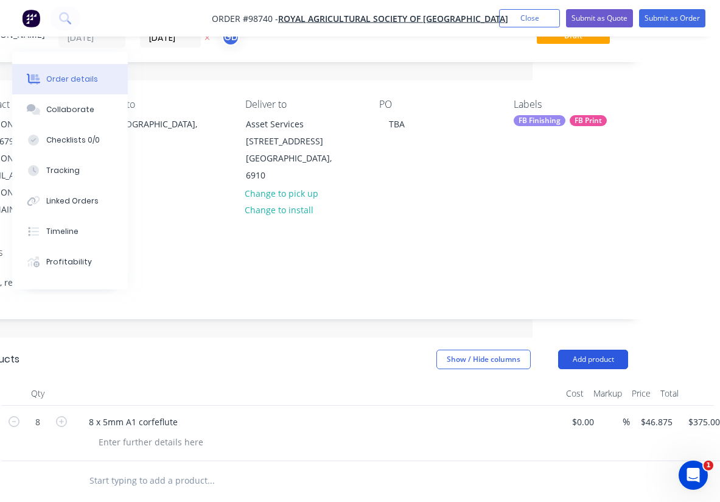
click at [593, 349] on button "Add product" at bounding box center [593, 358] width 70 height 19
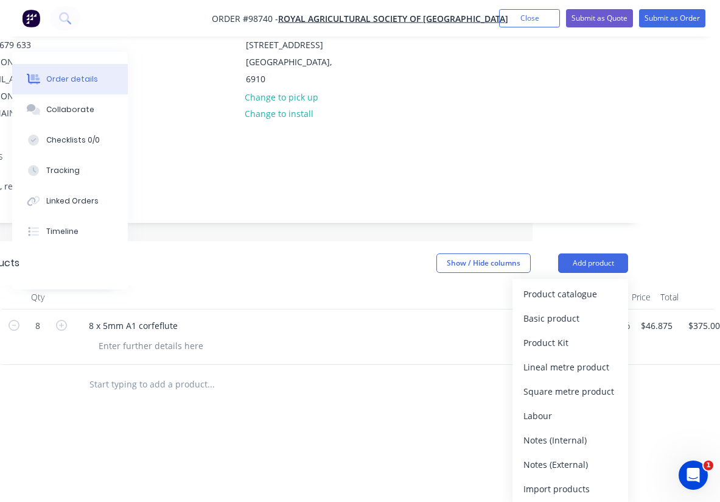
scroll to position [168, 187]
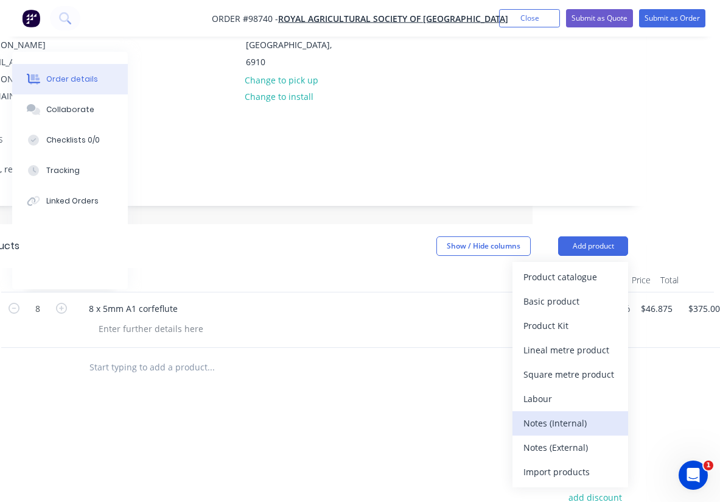
click at [548, 414] on div "Notes (Internal)" at bounding box center [570, 423] width 94 height 18
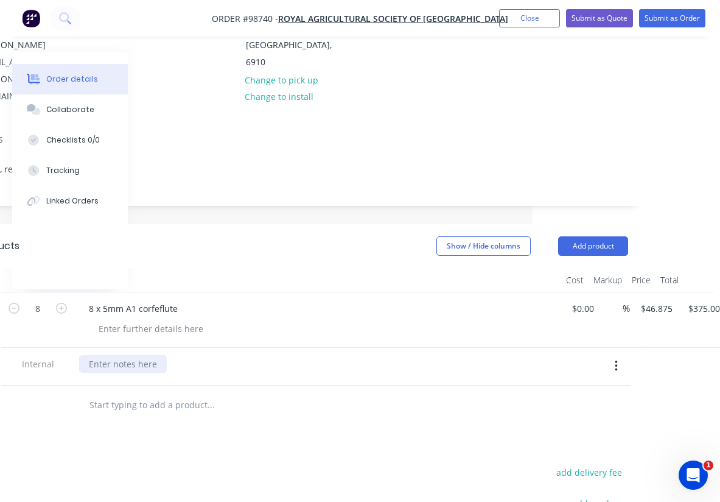
click at [121, 355] on div at bounding box center [123, 364] width 88 height 18
paste div
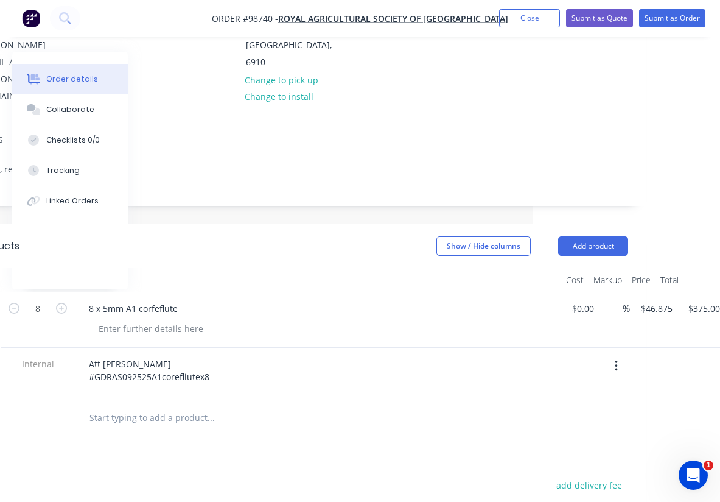
click at [255, 268] on div at bounding box center [317, 280] width 487 height 24
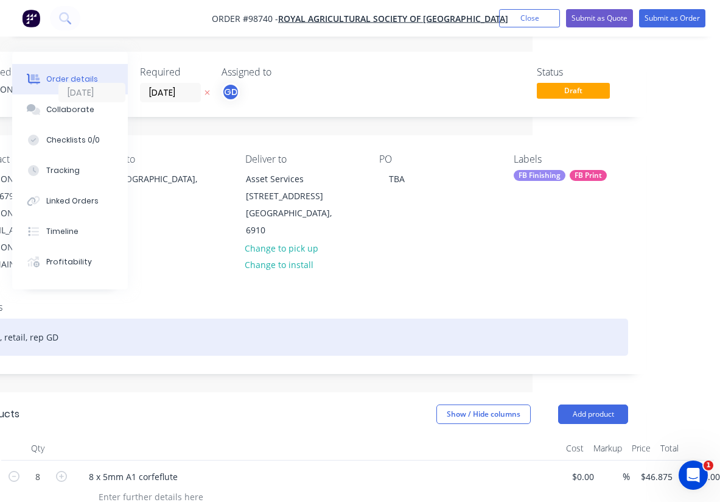
scroll to position [0, 0]
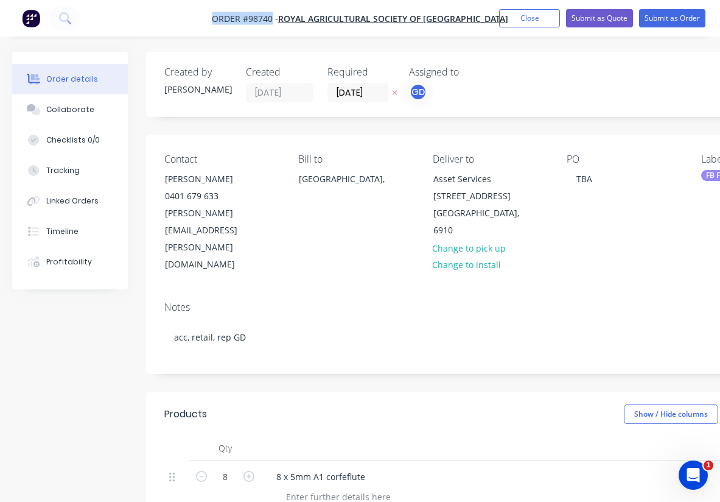
drag, startPoint x: 206, startPoint y: 13, endPoint x: 271, endPoint y: 21, distance: 65.5
click at [271, 21] on nav "Order #98740 - Royal Agricultural Society of [GEOGRAPHIC_DATA] Add product Clos…" at bounding box center [360, 18] width 720 height 37
click at [245, 21] on span "Order #98740 -" at bounding box center [245, 19] width 66 height 12
drag, startPoint x: 203, startPoint y: 18, endPoint x: 273, endPoint y: 20, distance: 69.4
click at [273, 20] on nav "Order #98740 - Royal Agricultural Society of [GEOGRAPHIC_DATA] Add product Clos…" at bounding box center [360, 18] width 720 height 37
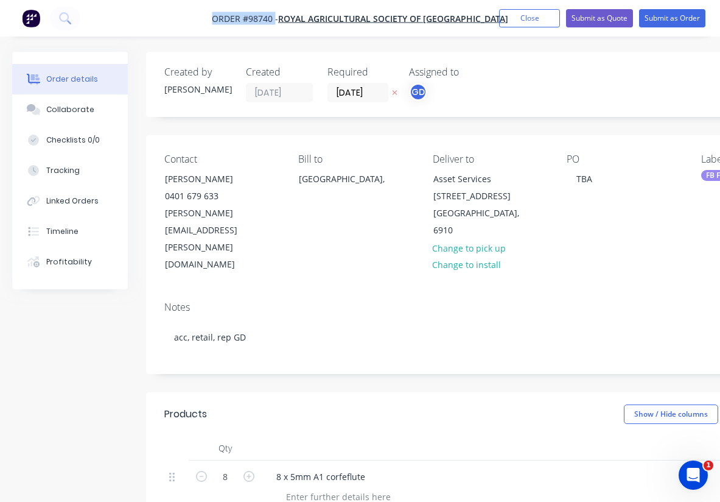
copy span "Order #98740"
click at [536, 16] on button "Close" at bounding box center [529, 18] width 61 height 18
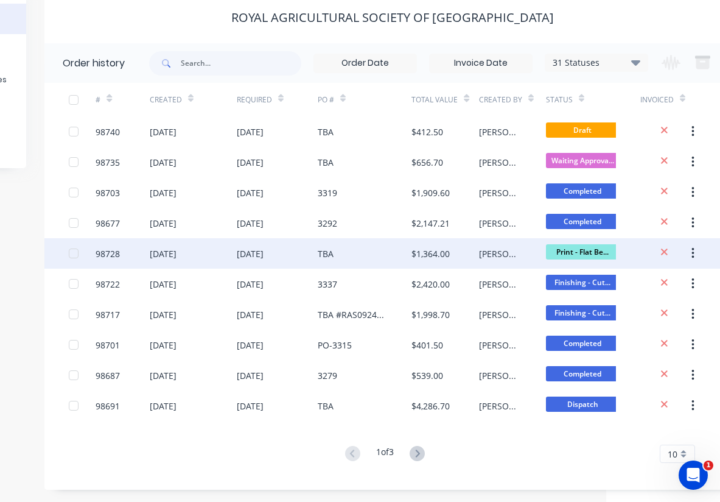
scroll to position [0, 114]
